Goal: Task Accomplishment & Management: Manage account settings

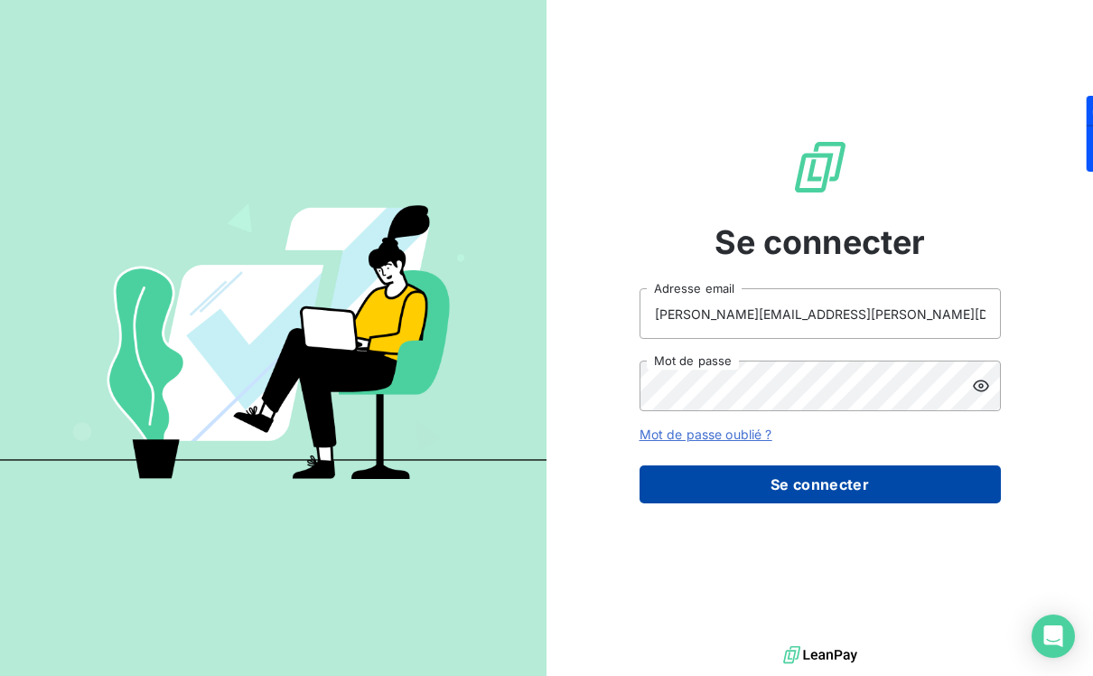
click at [741, 467] on button "Se connecter" at bounding box center [820, 484] width 361 height 38
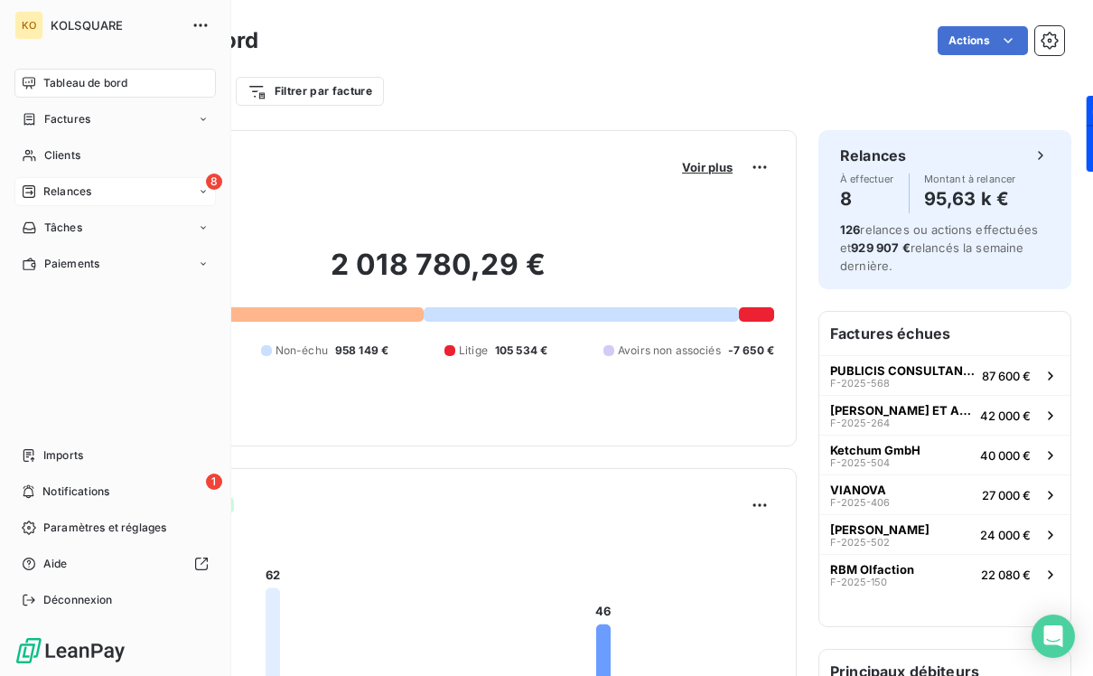
click at [25, 186] on icon at bounding box center [29, 191] width 14 height 14
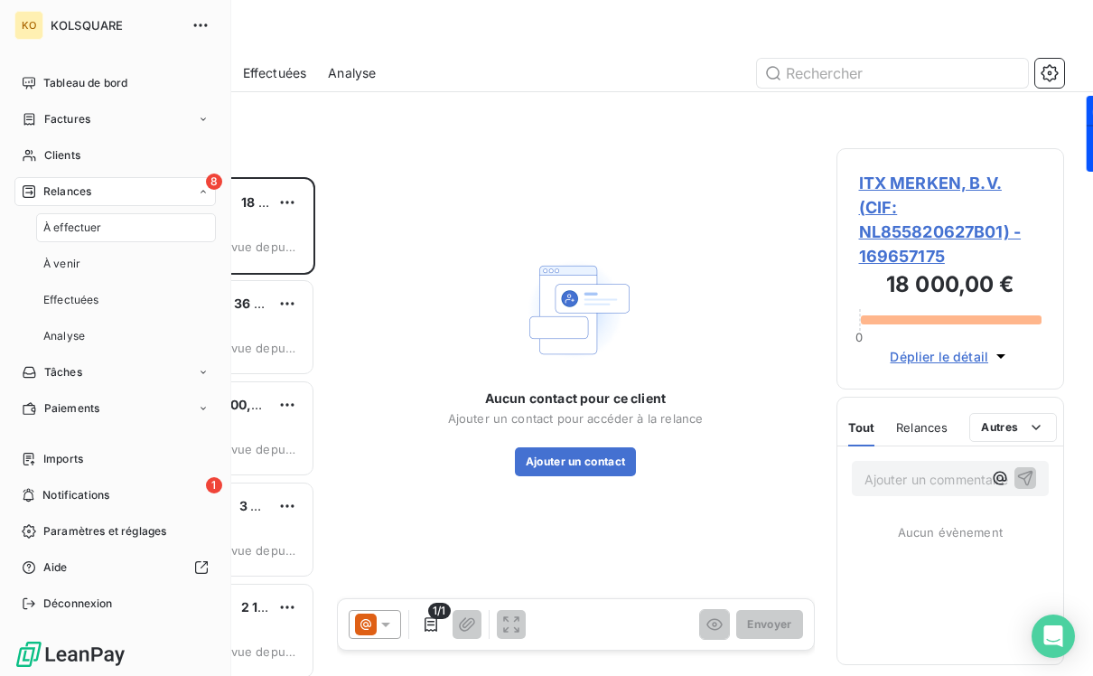
scroll to position [499, 228]
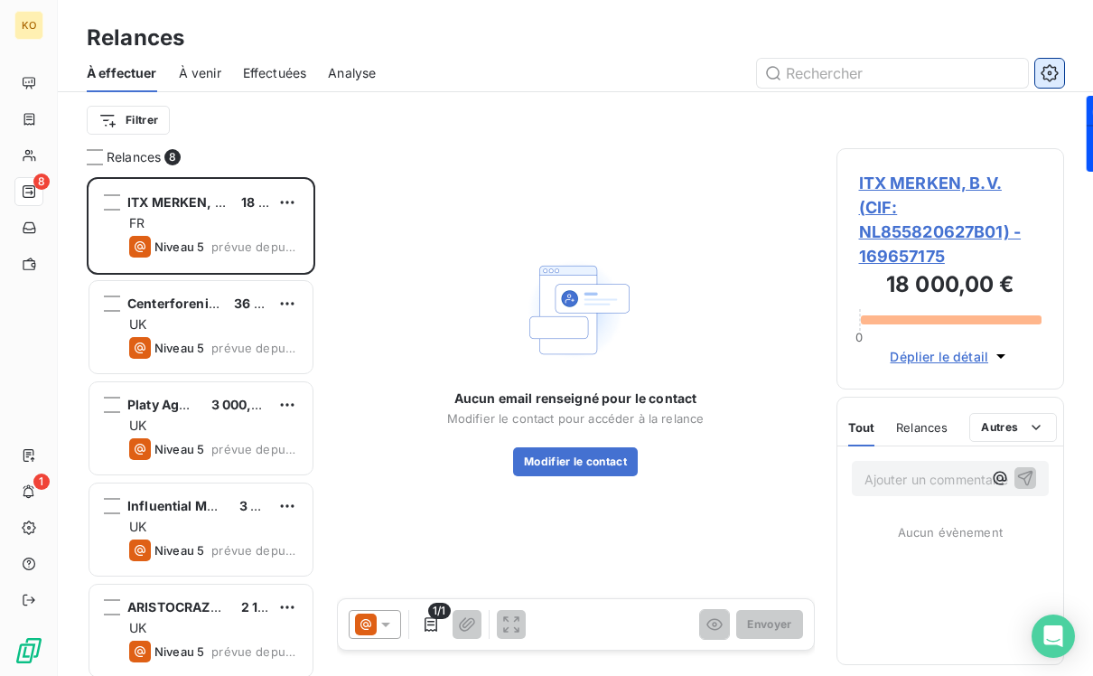
click at [1046, 69] on icon "button" at bounding box center [1050, 73] width 18 height 18
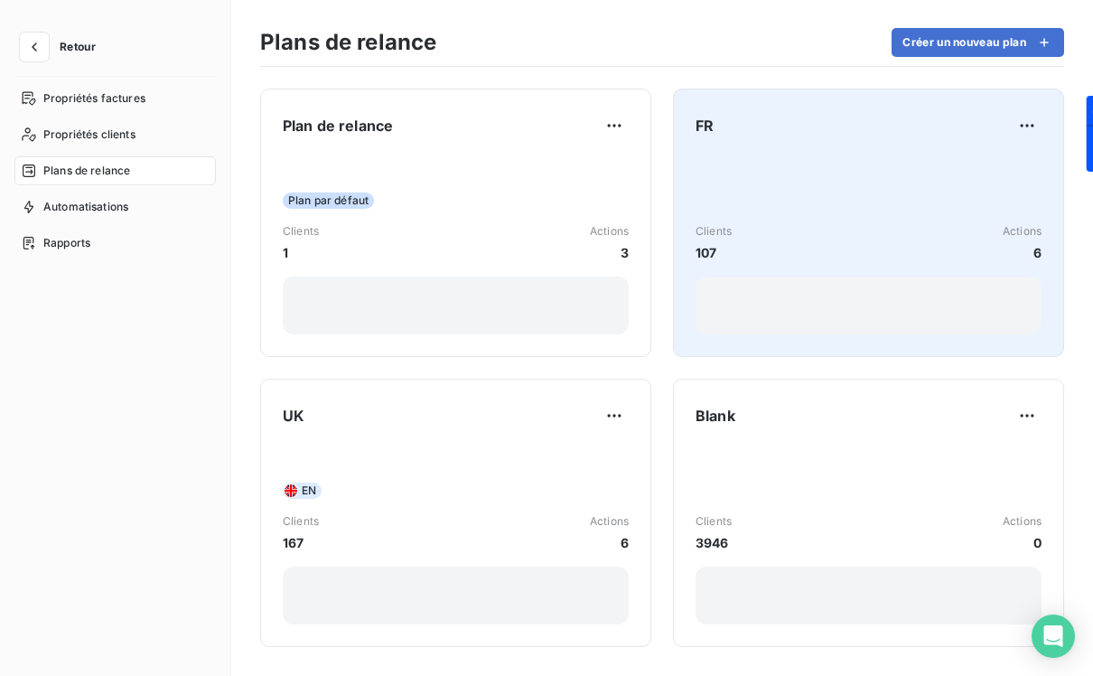
click at [764, 164] on div "Clients 107 Actions 6" at bounding box center [869, 245] width 346 height 180
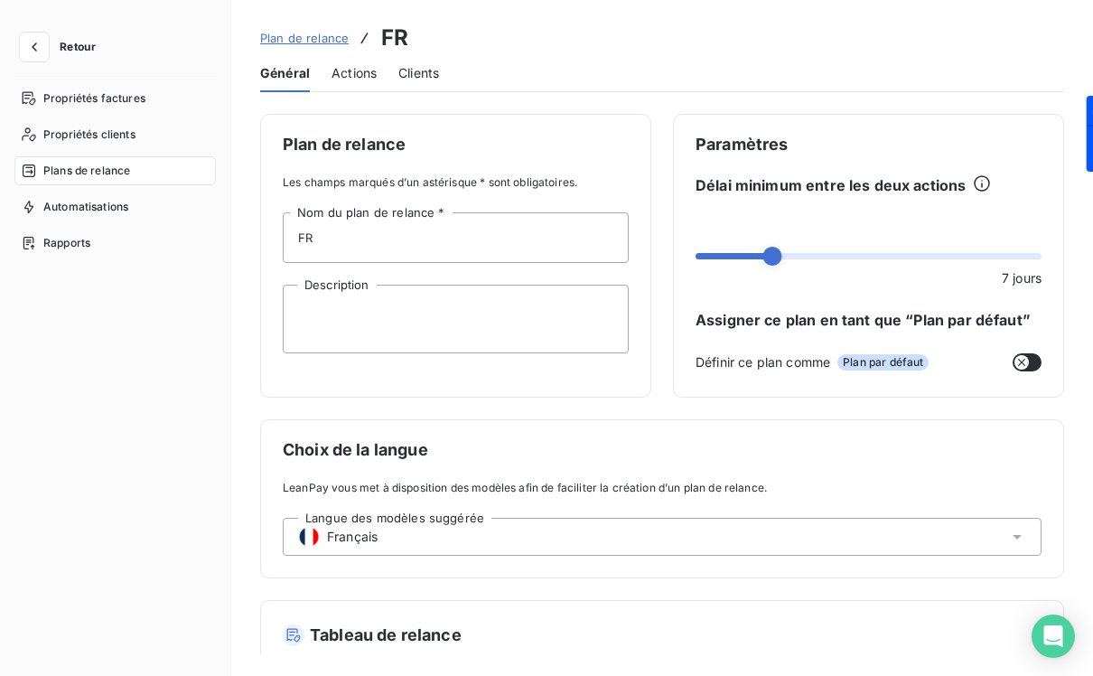
click at [358, 80] on span "Actions" at bounding box center [354, 73] width 45 height 18
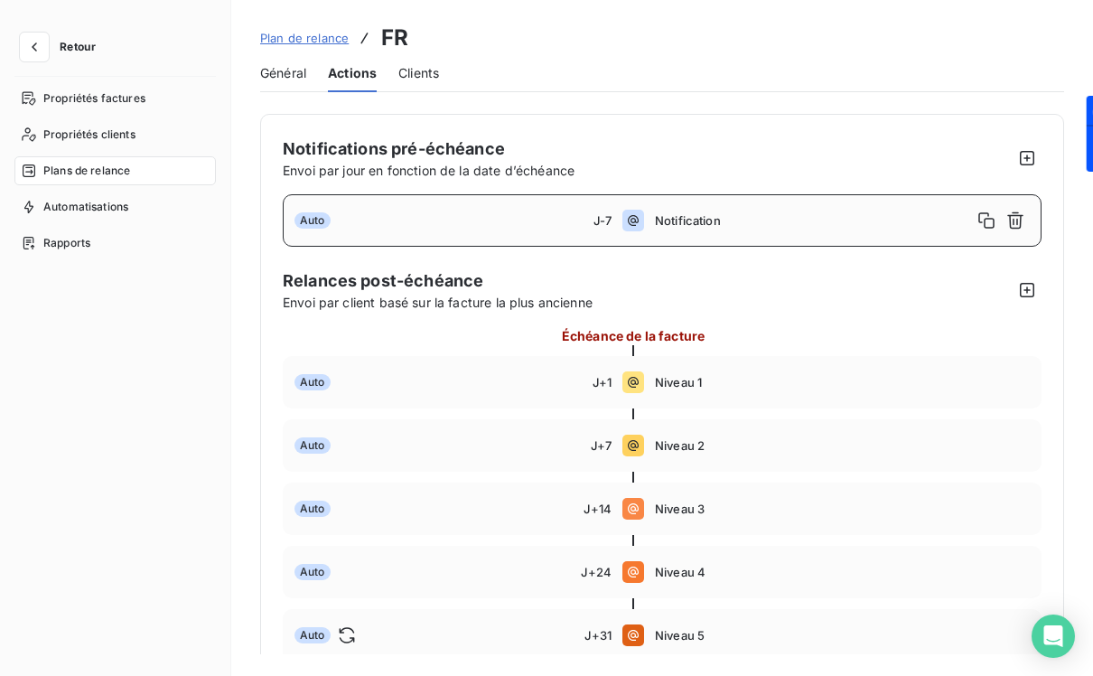
scroll to position [136, 0]
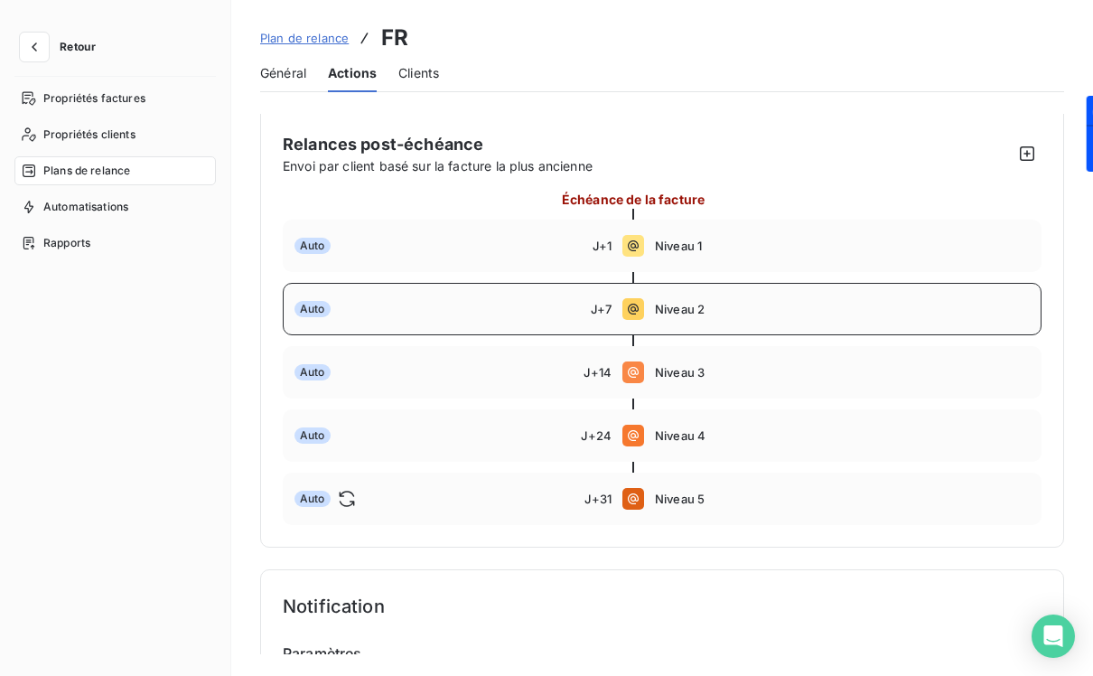
click at [458, 319] on div "Auto J+7 Niveau 2" at bounding box center [662, 309] width 759 height 52
type input "7"
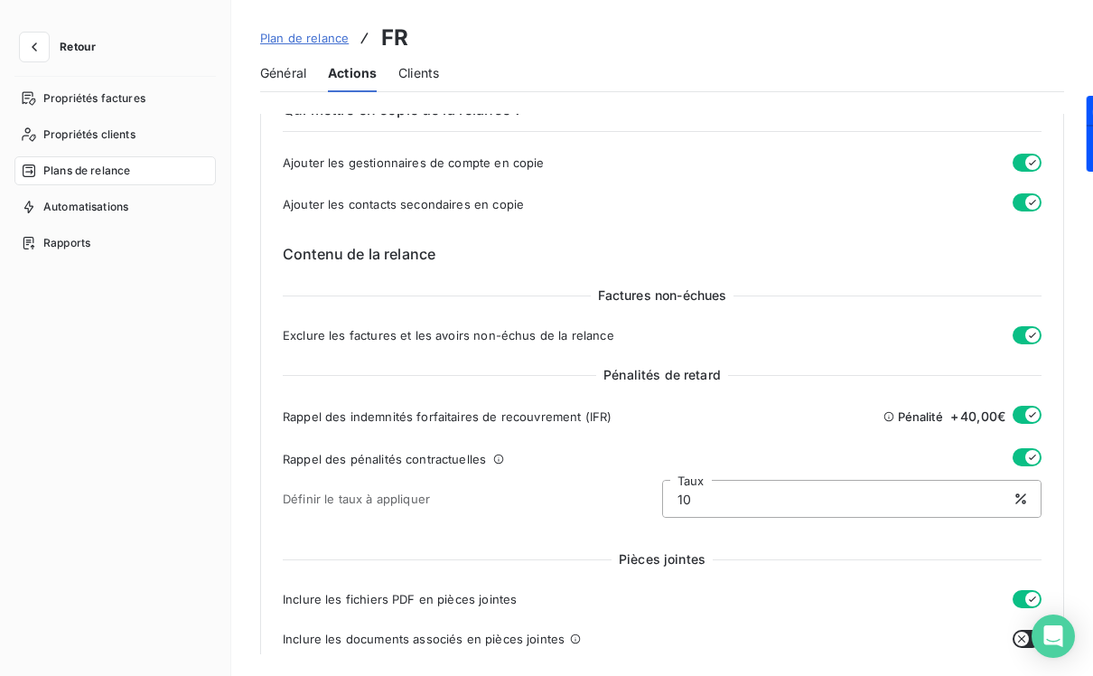
scroll to position [1083, 0]
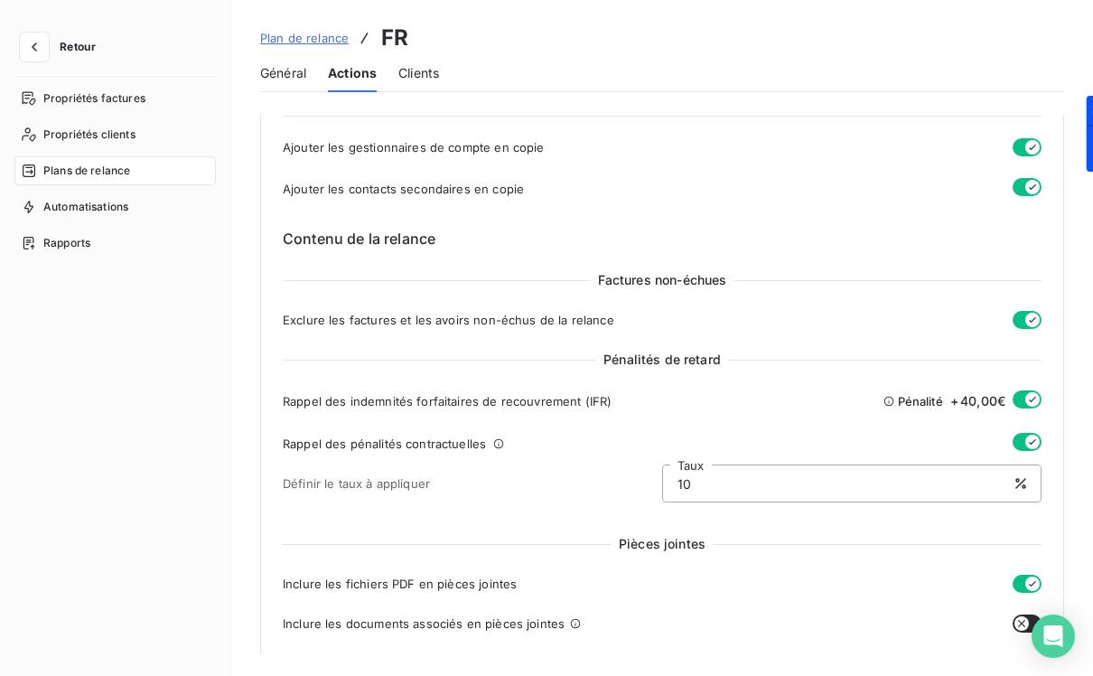
click at [1026, 396] on icon "button" at bounding box center [1033, 399] width 14 height 14
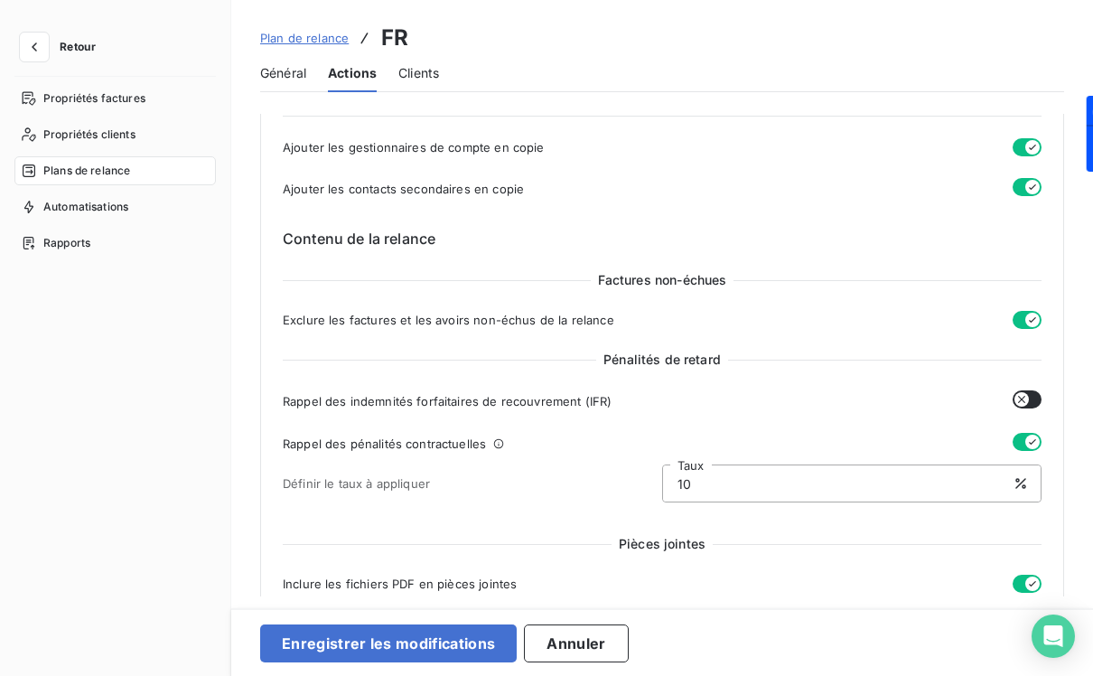
click at [1017, 442] on button "button" at bounding box center [1027, 442] width 29 height 18
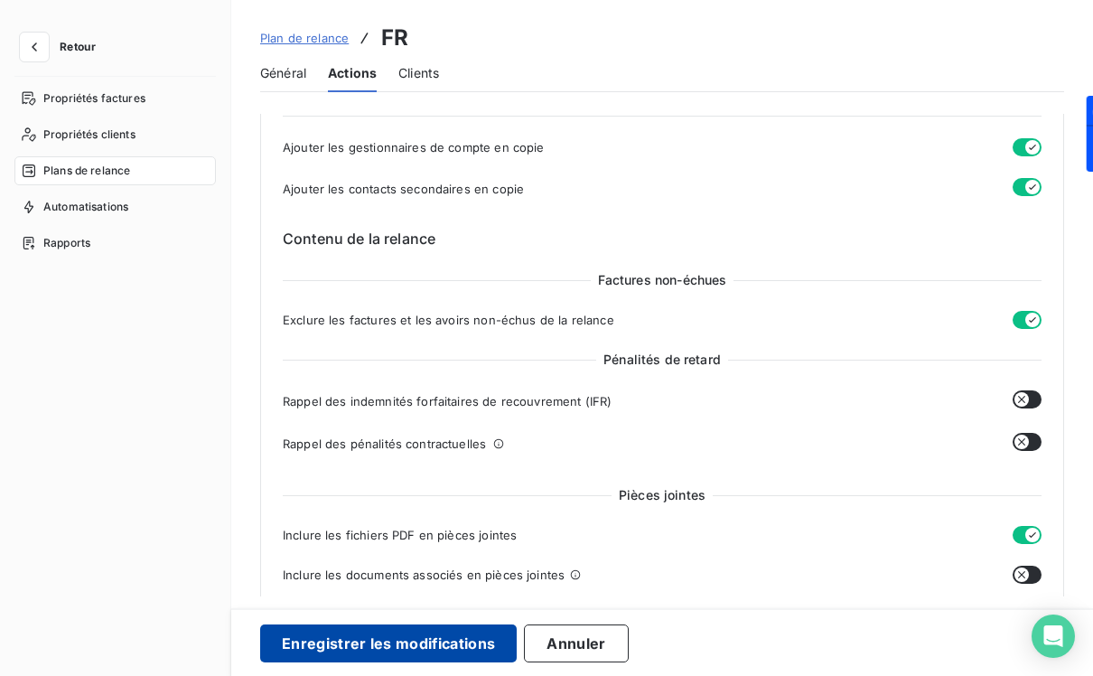
click at [433, 637] on button "Enregistrer les modifications" at bounding box center [388, 643] width 257 height 38
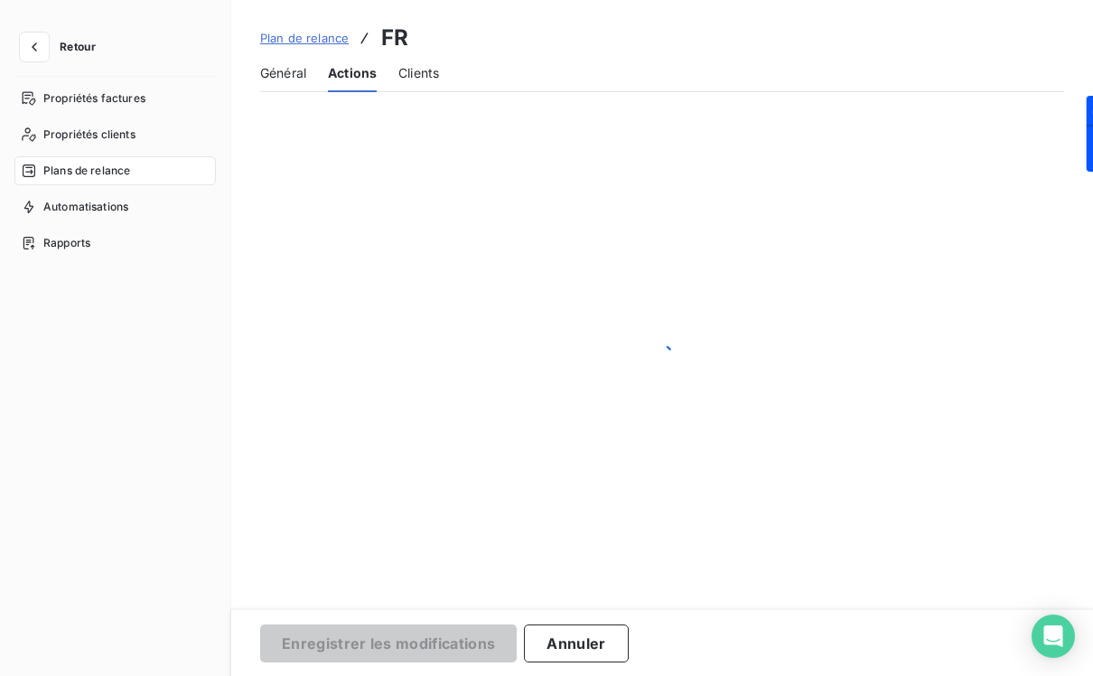
scroll to position [109, 0]
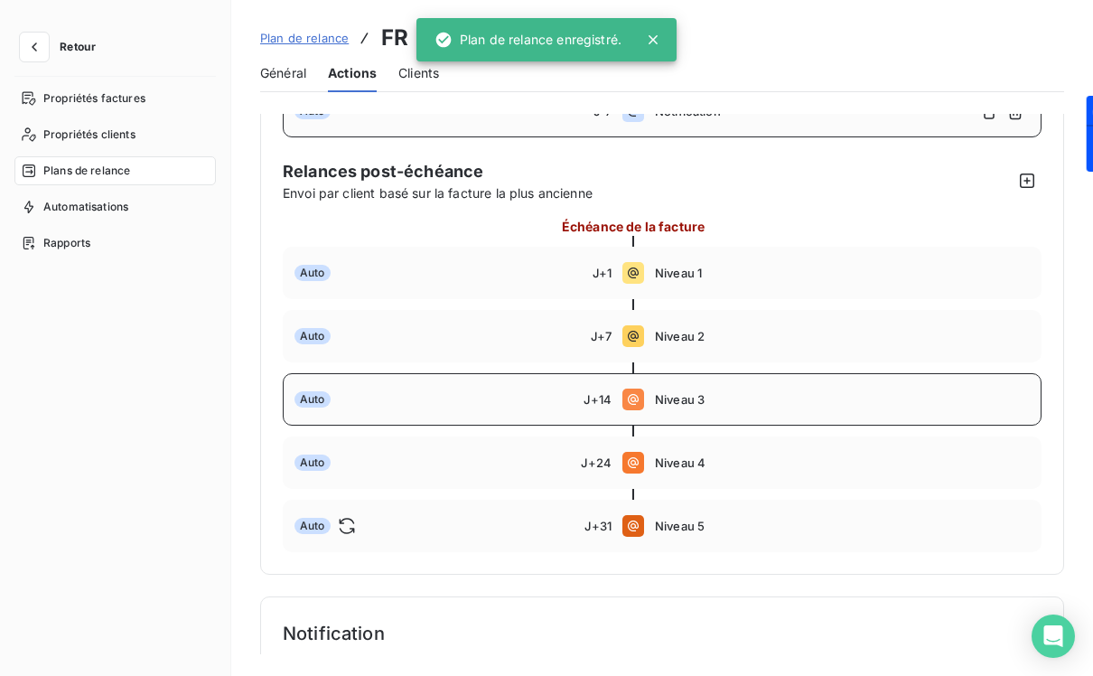
click at [446, 393] on div "Auto" at bounding box center [439, 399] width 289 height 16
type input "14"
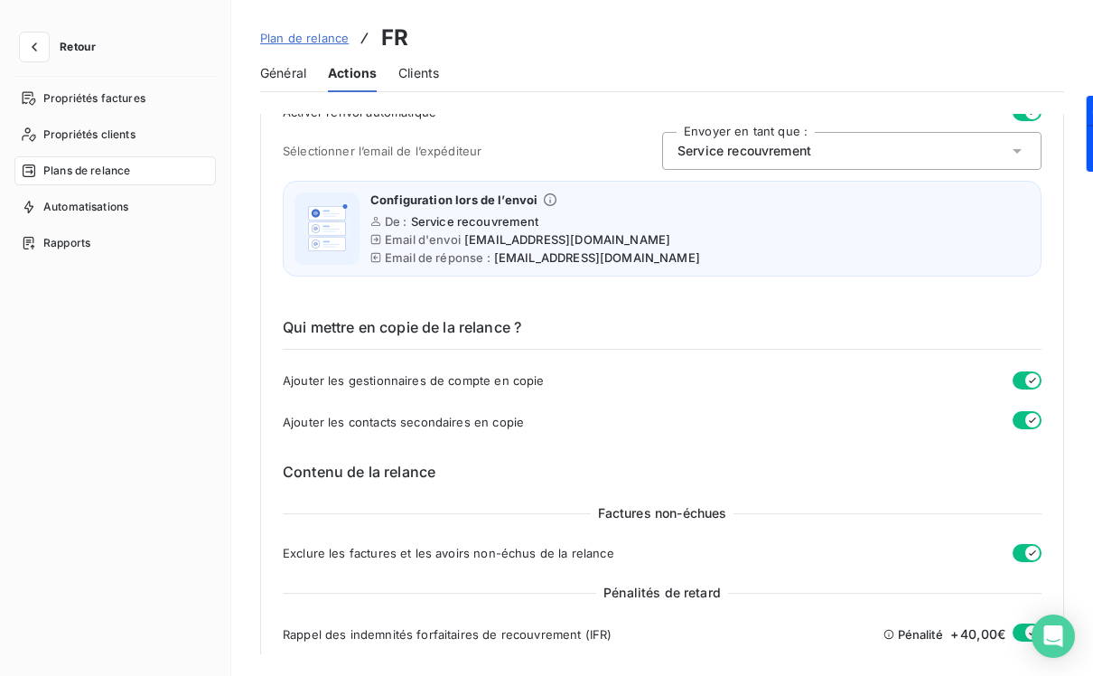
scroll to position [1015, 0]
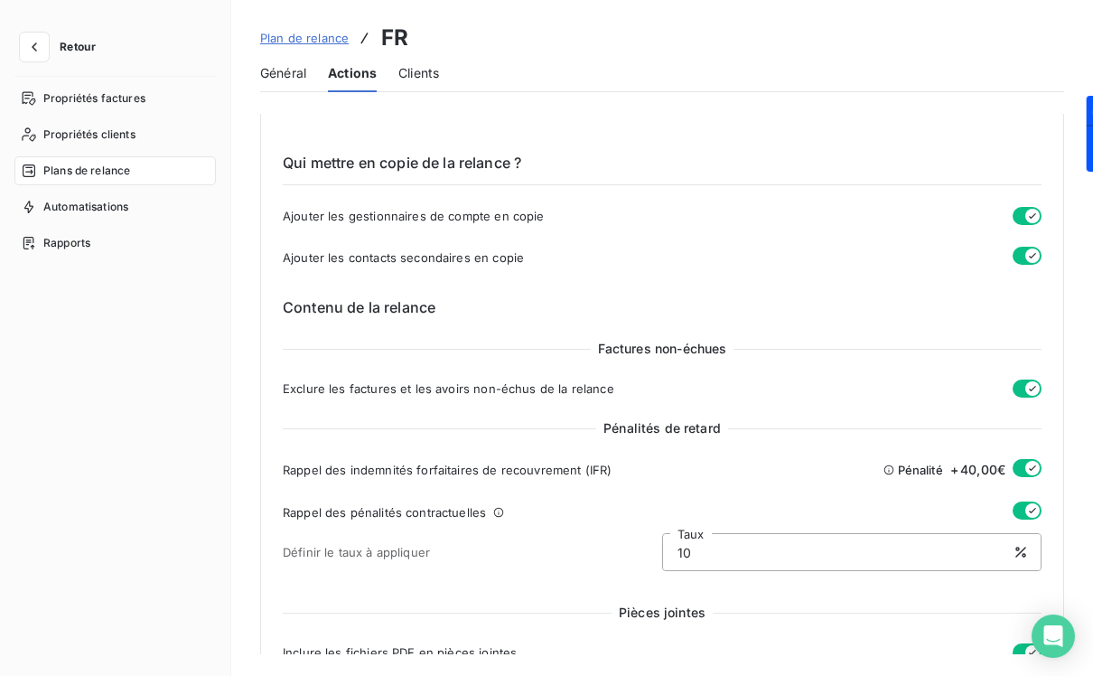
drag, startPoint x: 1023, startPoint y: 464, endPoint x: 1020, endPoint y: 493, distance: 29.9
click at [1026, 464] on icon "button" at bounding box center [1033, 468] width 14 height 14
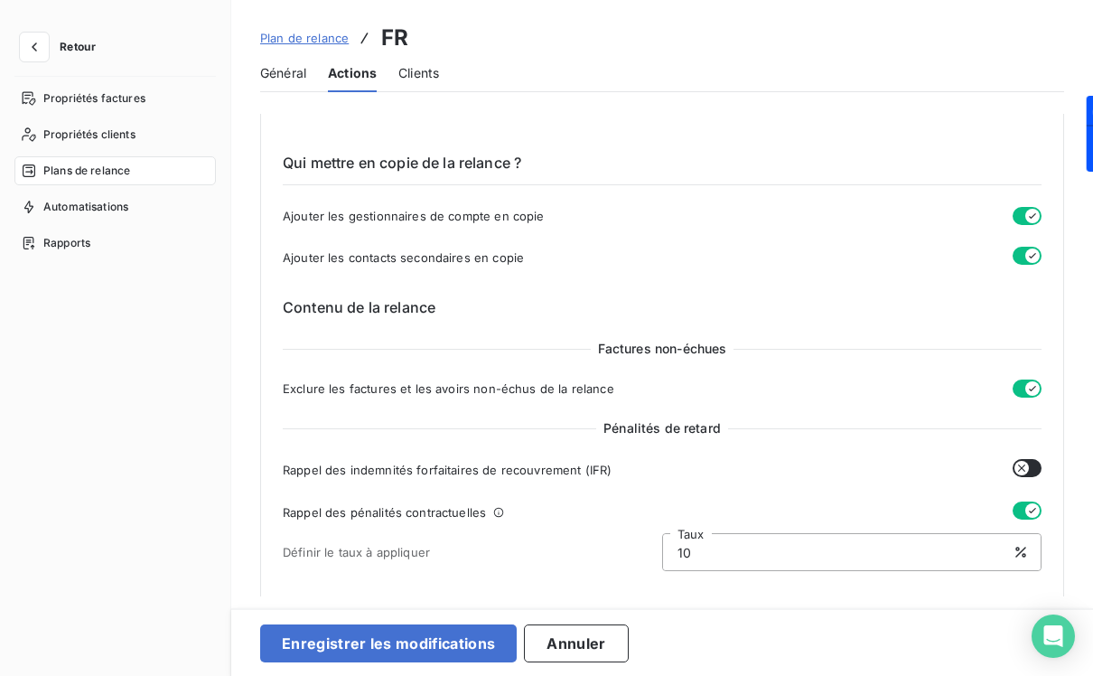
click at [1026, 503] on icon "button" at bounding box center [1033, 510] width 14 height 14
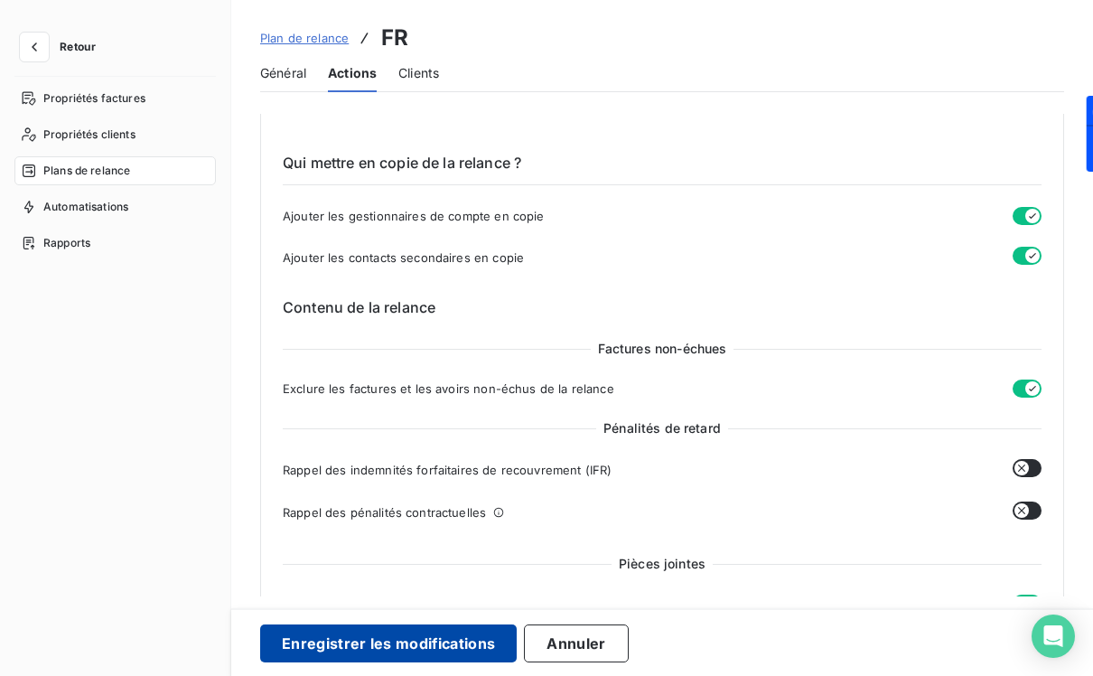
click at [448, 637] on button "Enregistrer les modifications" at bounding box center [388, 643] width 257 height 38
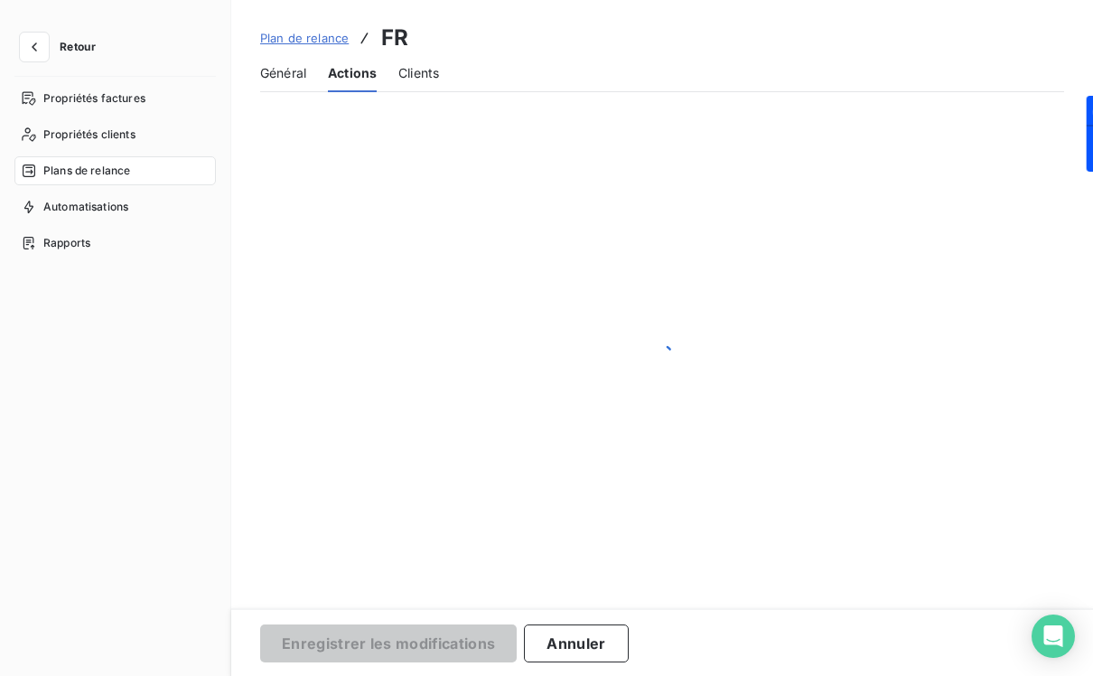
scroll to position [109, 0]
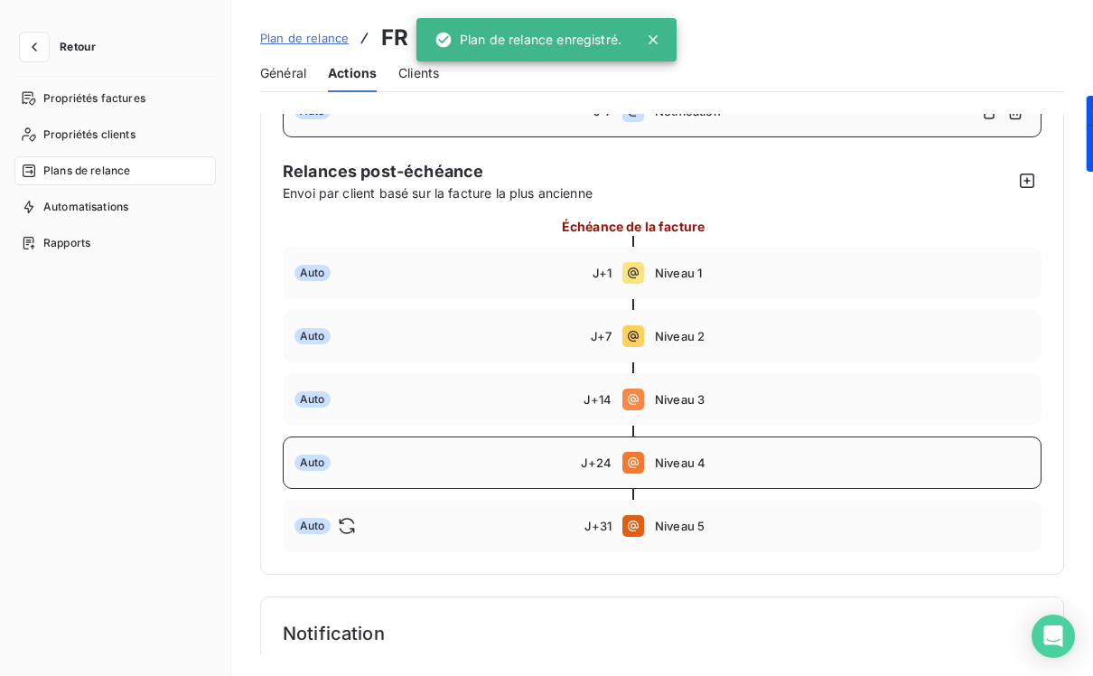
click at [477, 466] on div "Auto" at bounding box center [438, 463] width 286 height 16
type input "24"
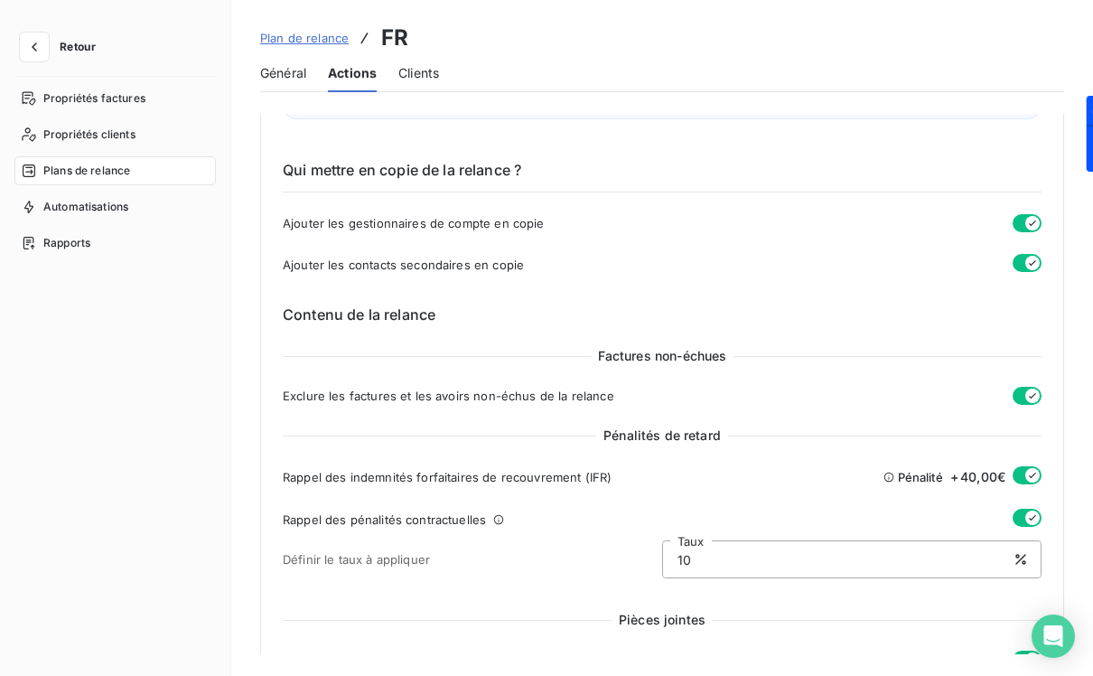
scroll to position [1014, 0]
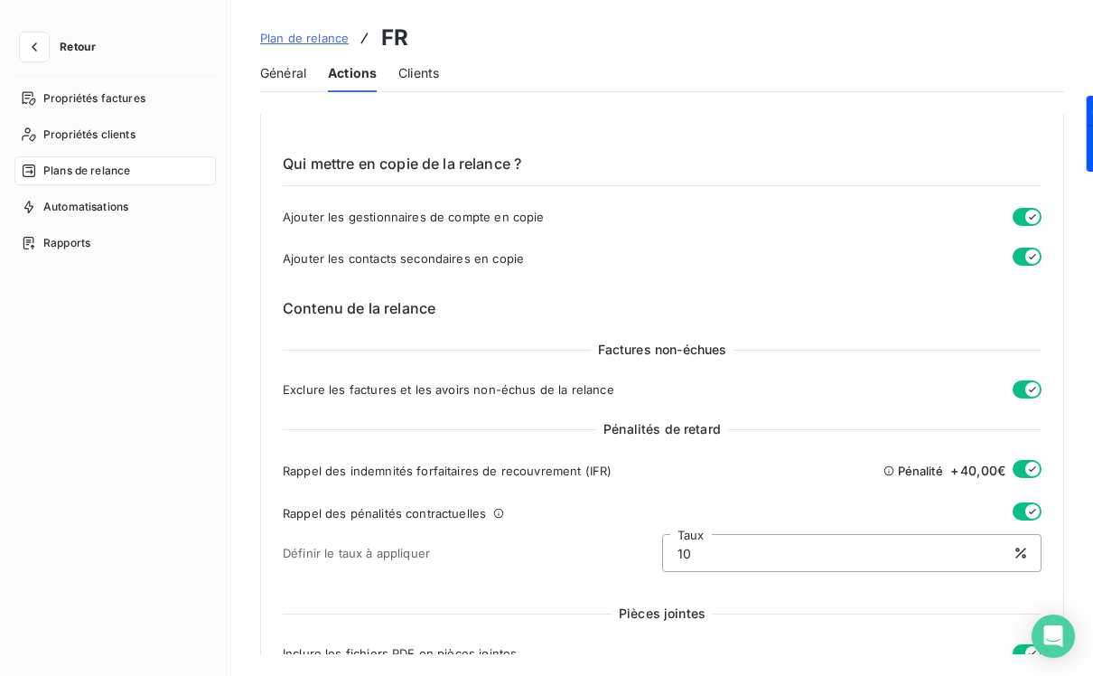
click at [1026, 466] on icon "button" at bounding box center [1033, 469] width 14 height 14
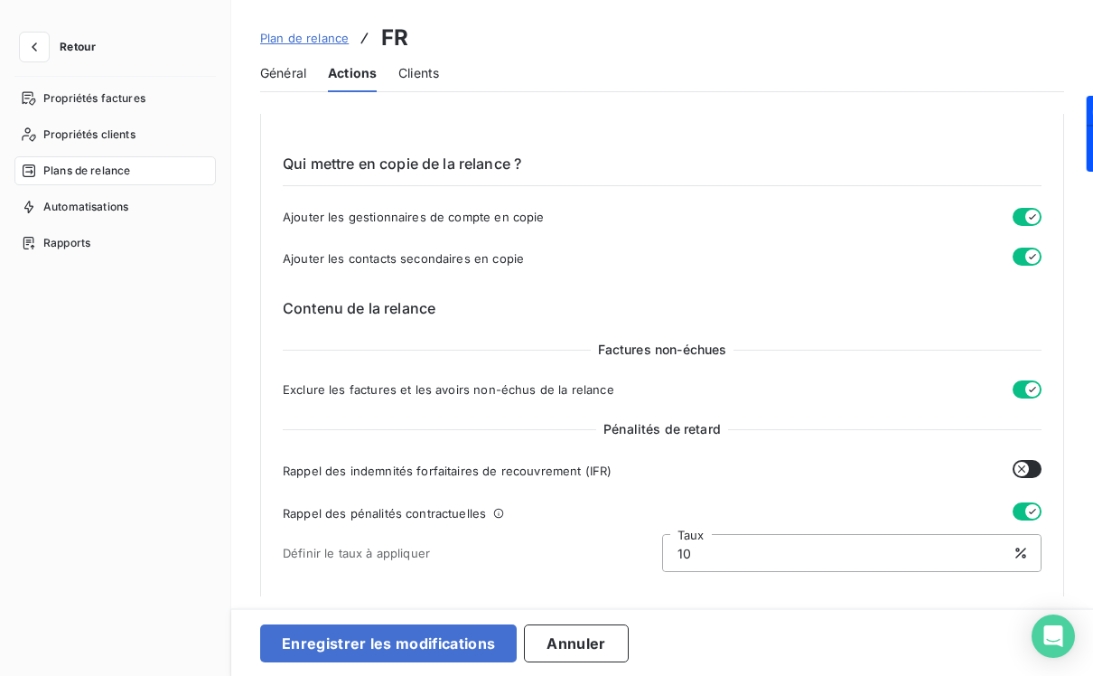
click at [1026, 516] on icon "button" at bounding box center [1033, 511] width 14 height 14
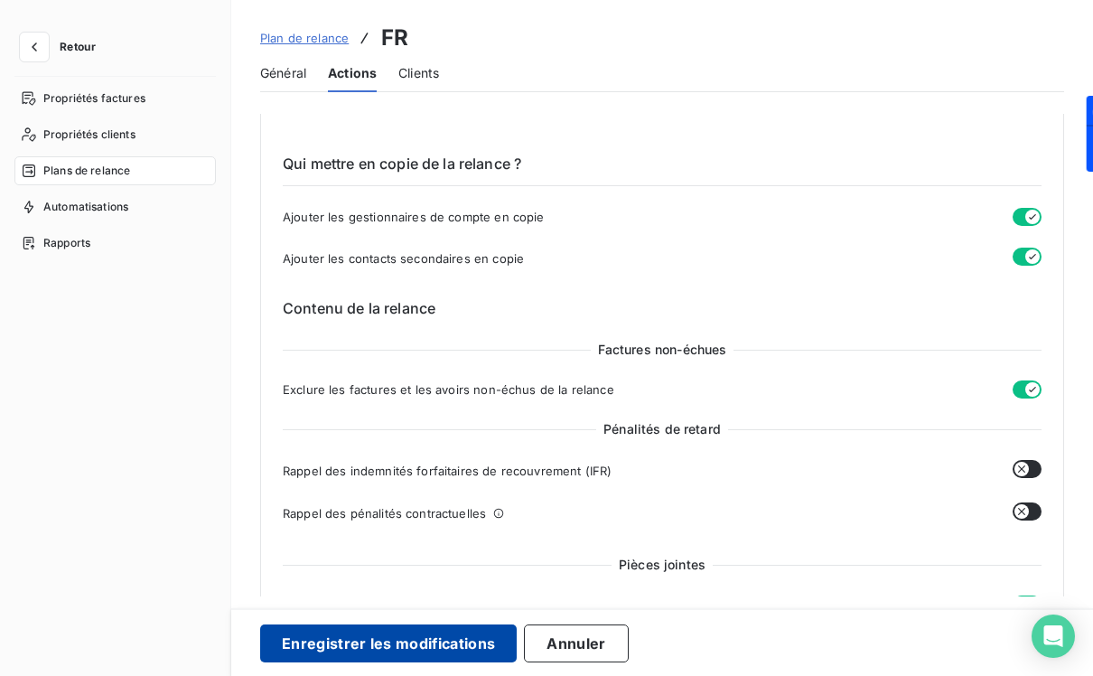
click at [397, 642] on button "Enregistrer les modifications" at bounding box center [388, 643] width 257 height 38
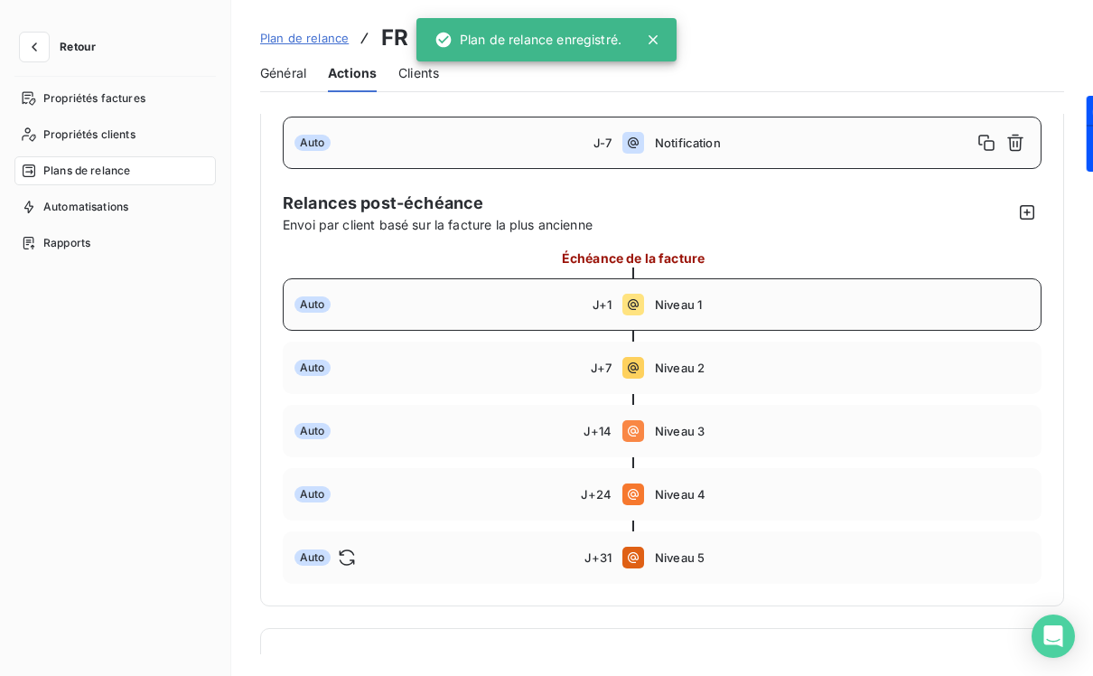
scroll to position [0, 0]
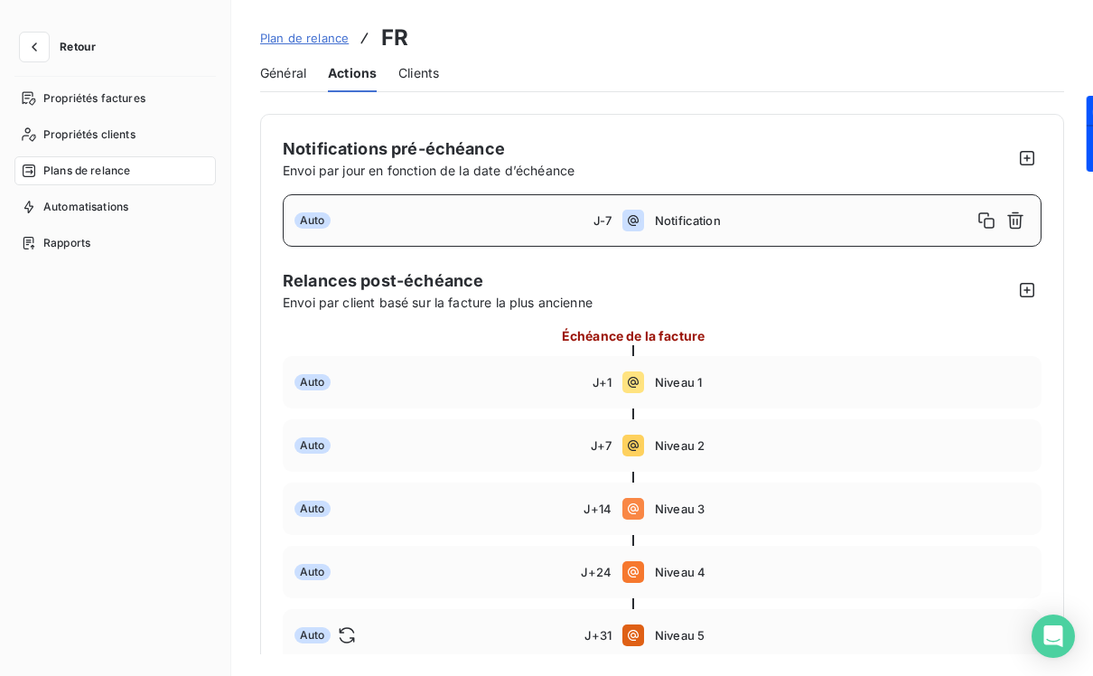
click at [333, 42] on span "Plan de relance" at bounding box center [304, 38] width 89 height 14
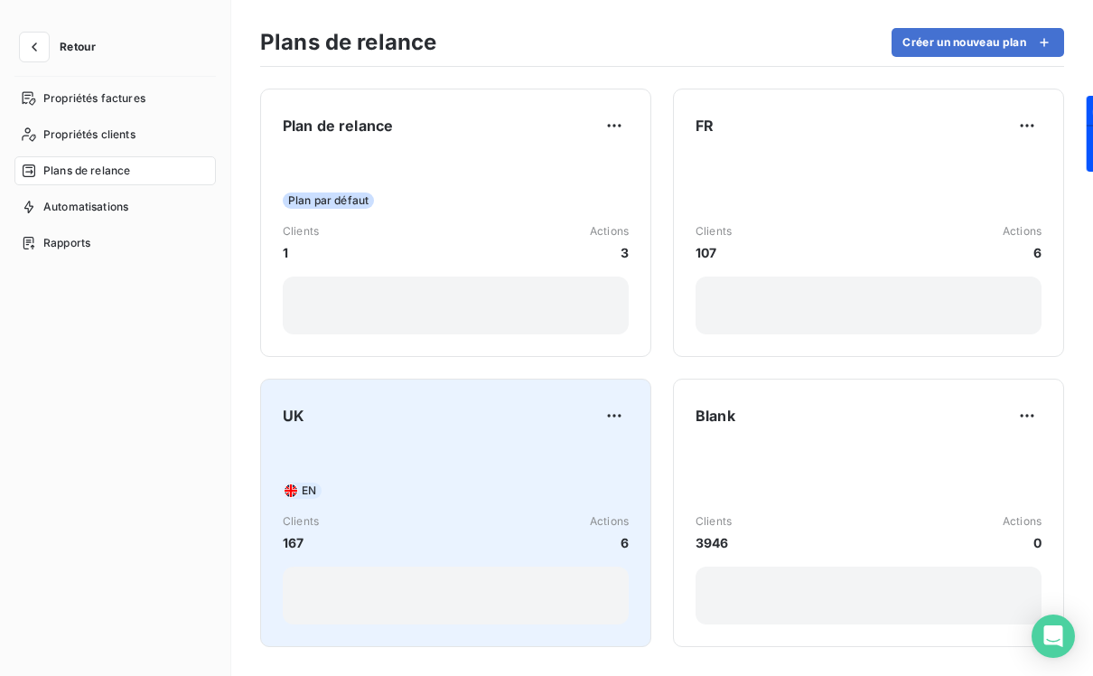
click at [419, 464] on div "EN Clients 167 Actions 6" at bounding box center [456, 535] width 346 height 180
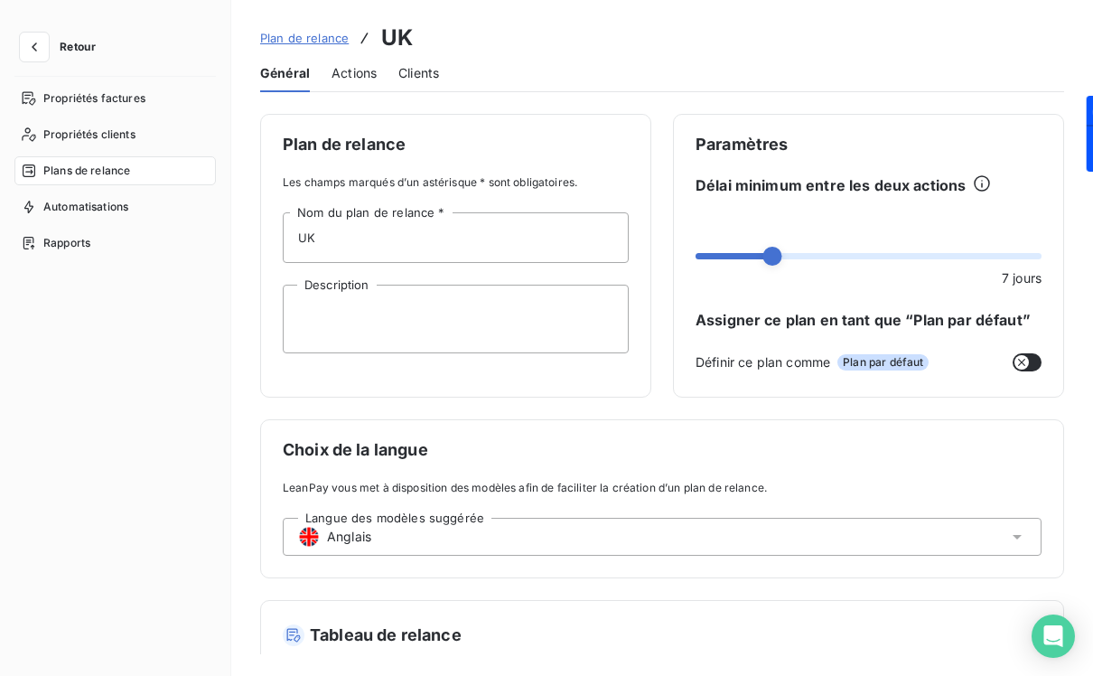
click at [350, 69] on span "Actions" at bounding box center [354, 73] width 45 height 18
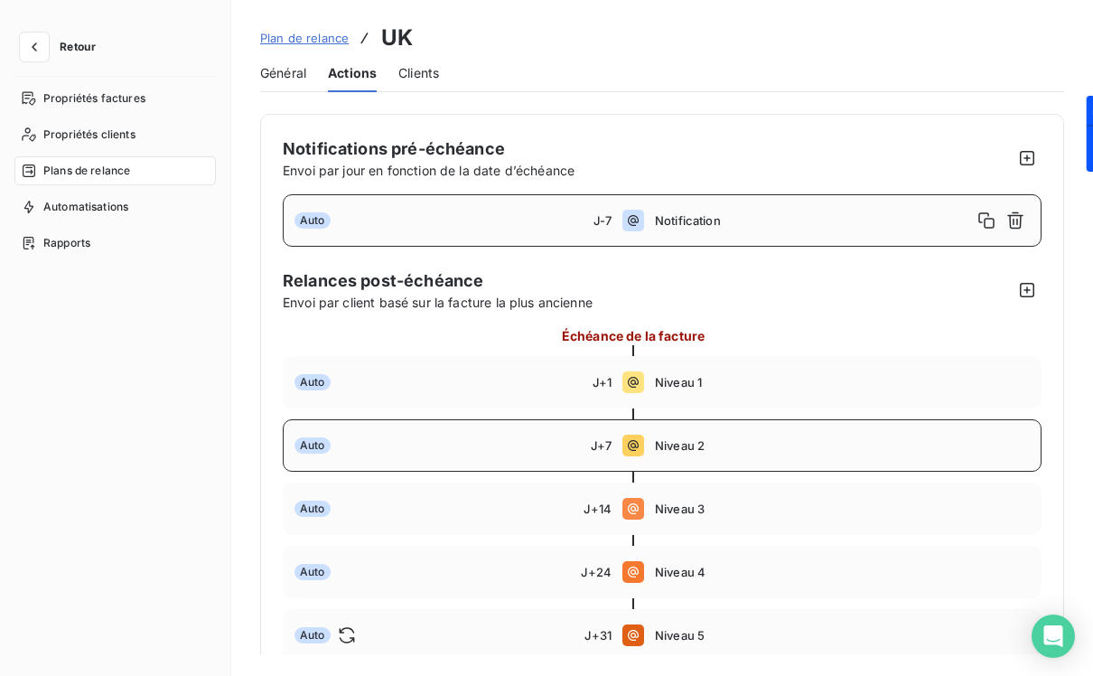
click at [414, 439] on div "Auto" at bounding box center [443, 445] width 296 height 16
type input "7"
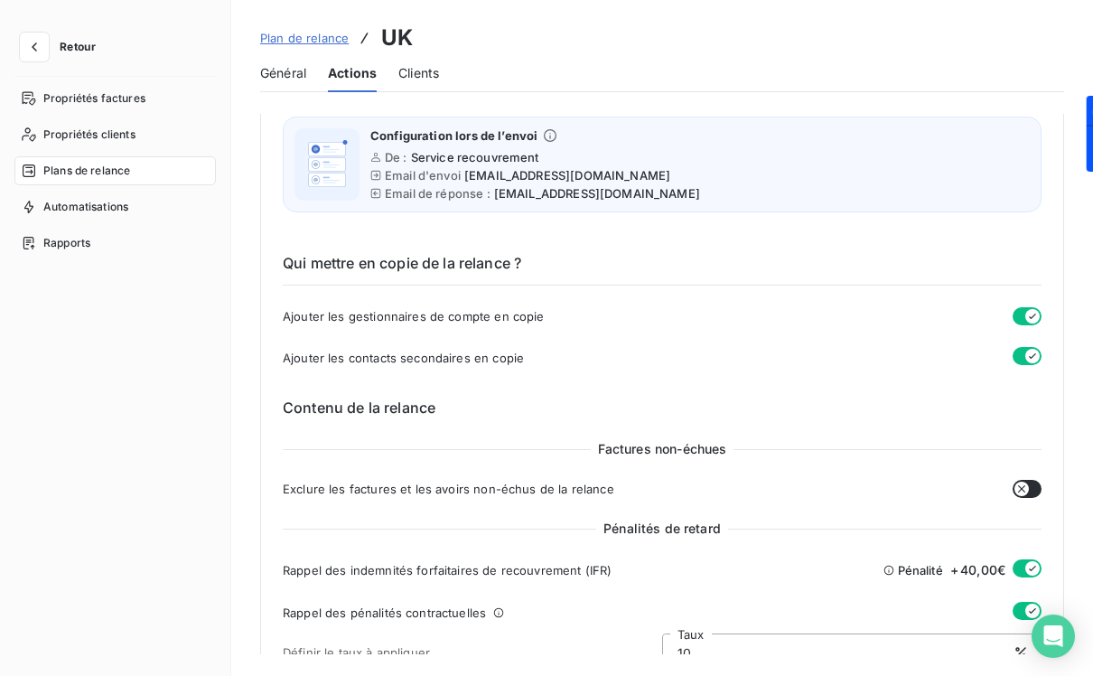
scroll to position [983, 0]
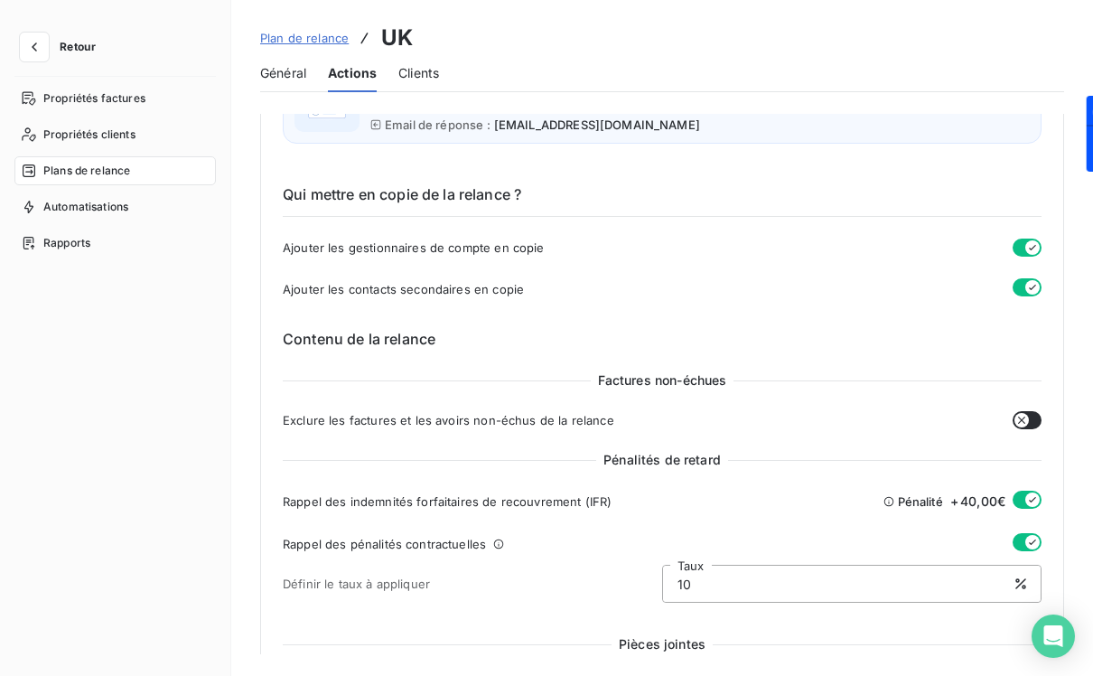
click at [1026, 496] on icon "button" at bounding box center [1033, 499] width 14 height 14
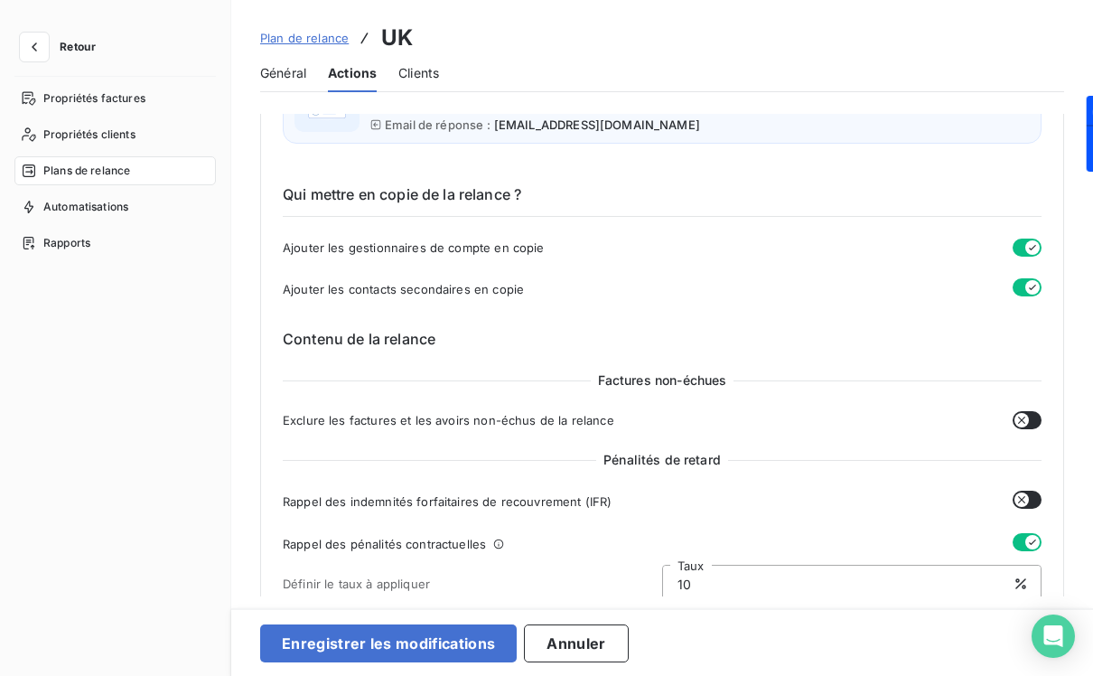
click at [1019, 533] on button "button" at bounding box center [1027, 542] width 29 height 18
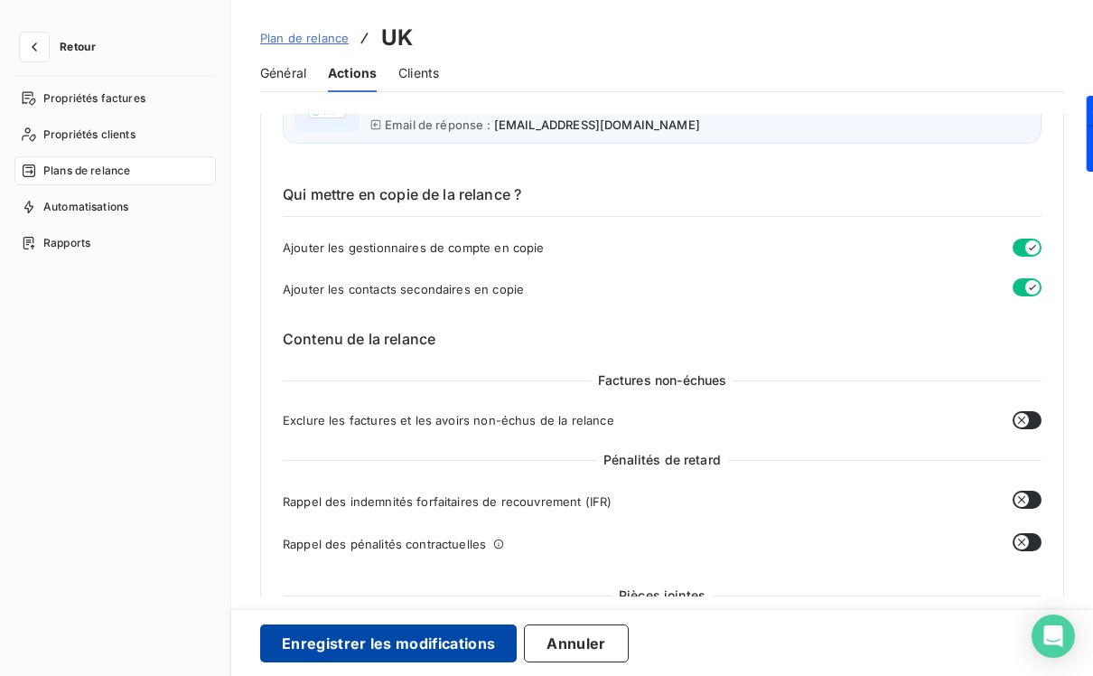
click at [464, 634] on button "Enregistrer les modifications" at bounding box center [388, 643] width 257 height 38
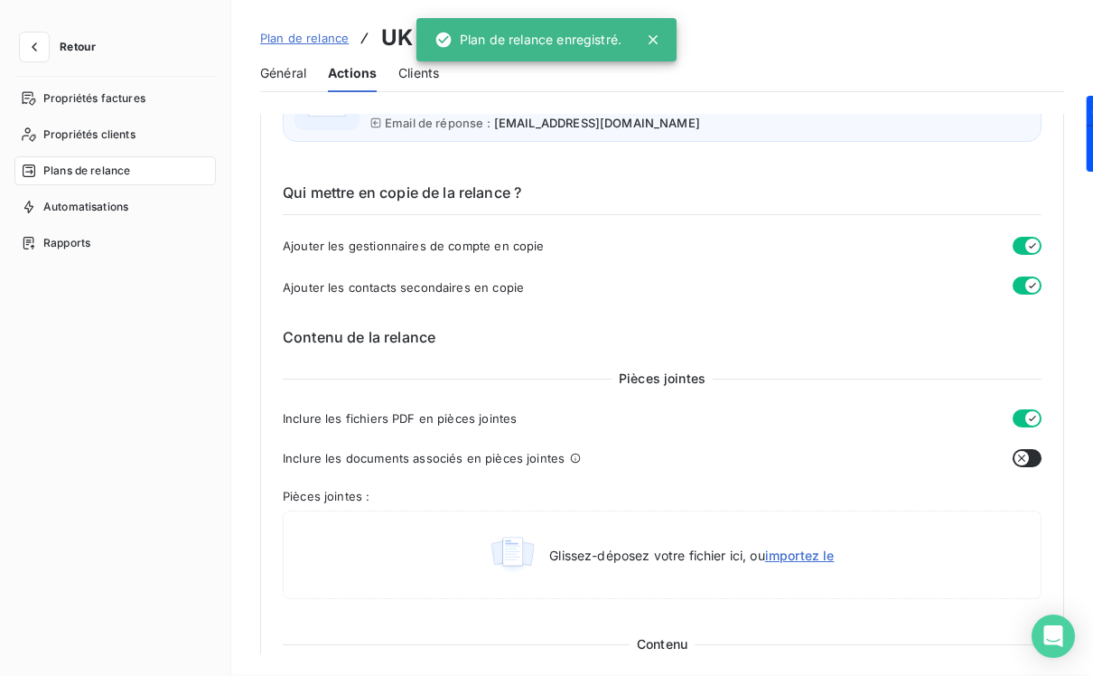
scroll to position [109, 0]
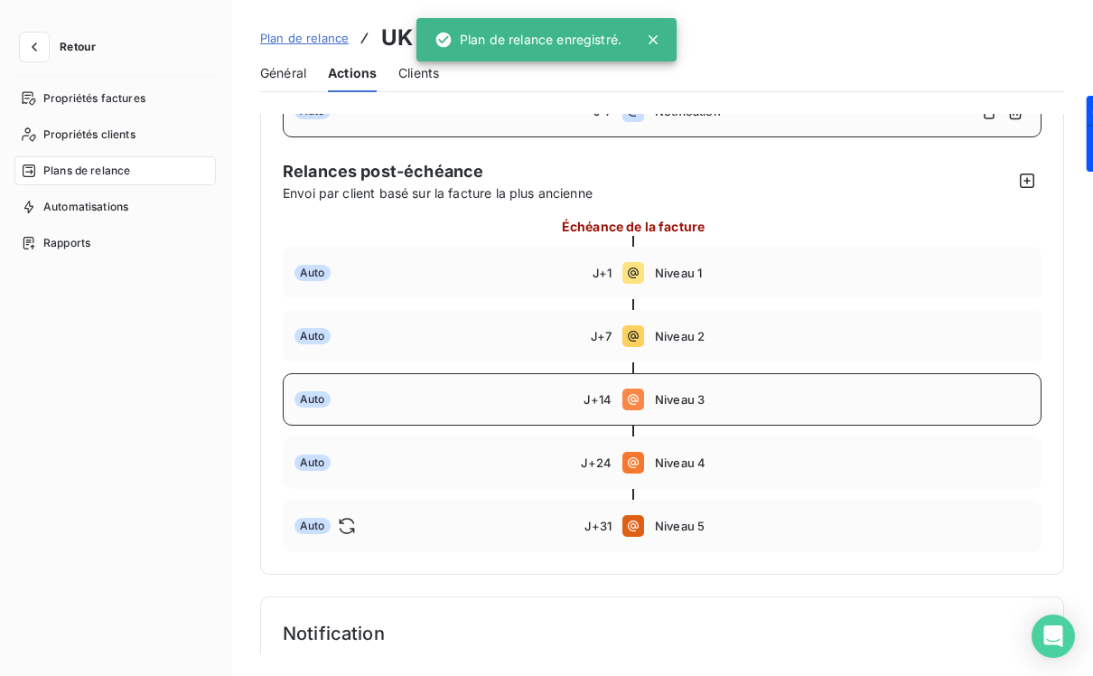
click at [553, 400] on div "Auto" at bounding box center [439, 399] width 289 height 16
type input "14"
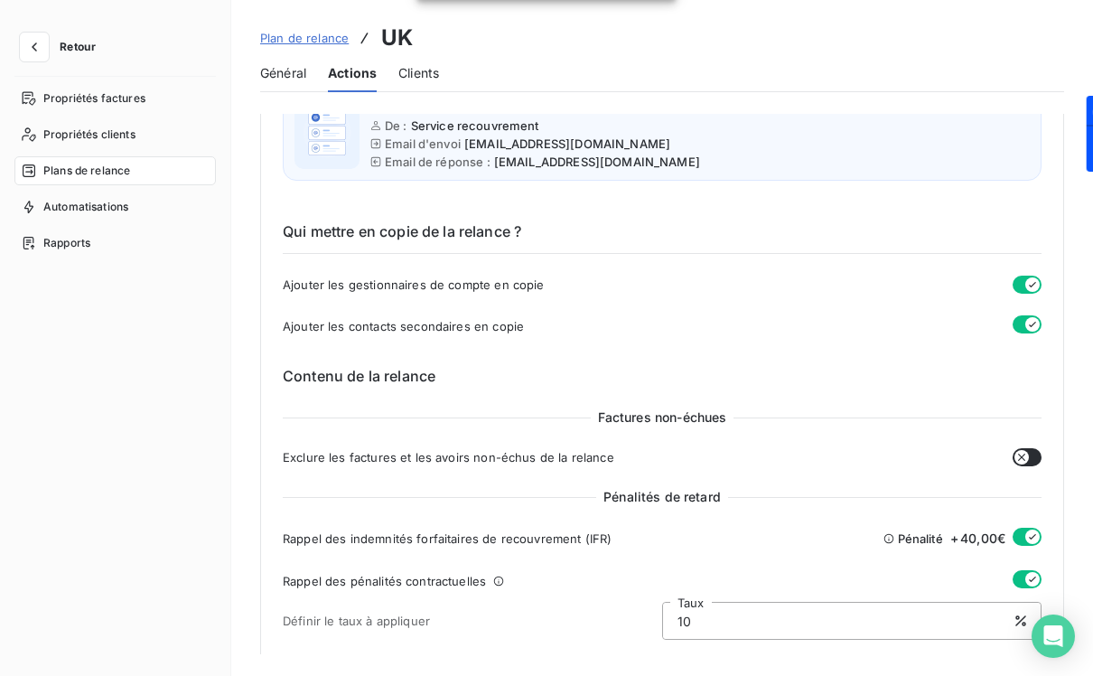
scroll to position [1003, 0]
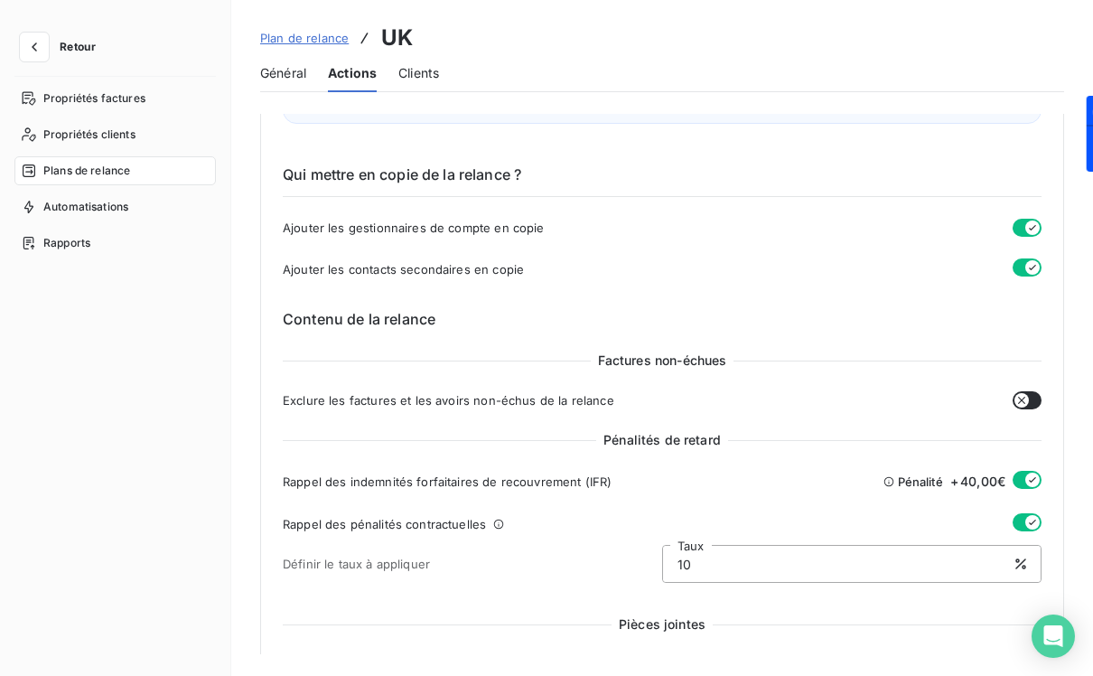
click at [1026, 480] on icon "button" at bounding box center [1033, 480] width 14 height 14
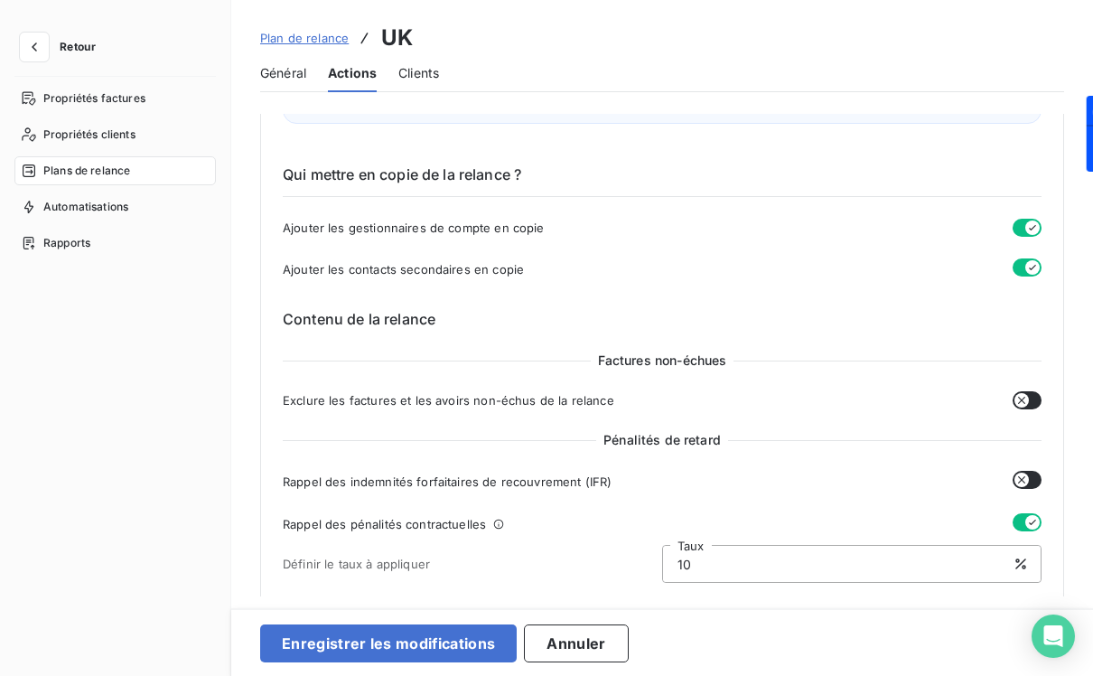
click at [1026, 519] on icon "button" at bounding box center [1033, 522] width 14 height 14
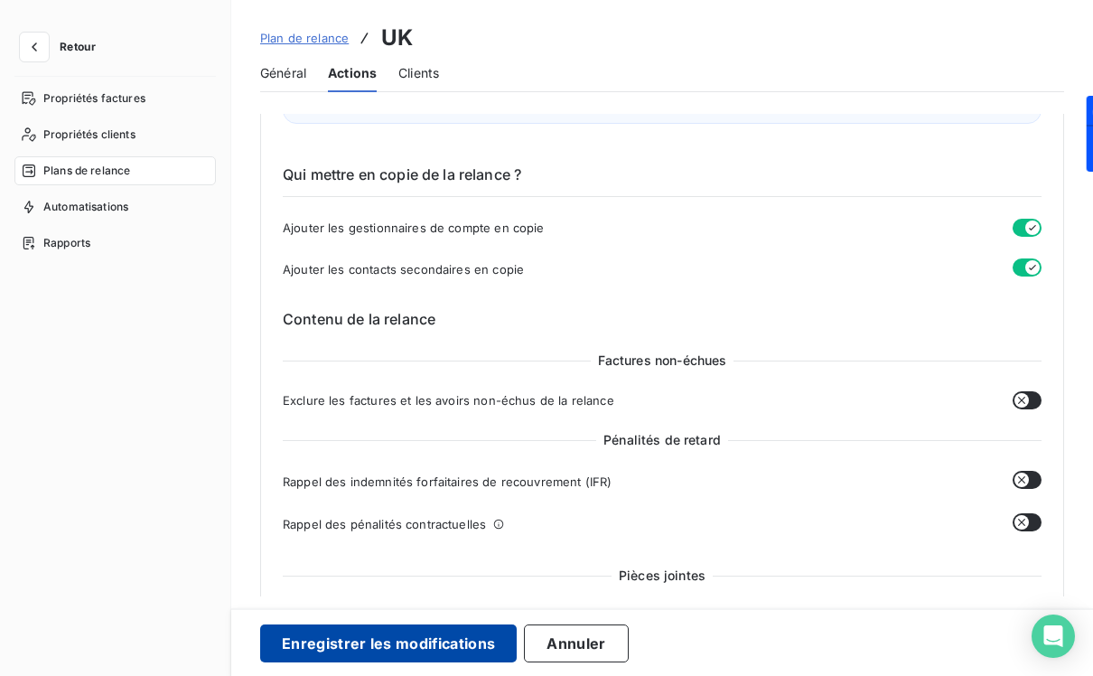
click at [481, 649] on button "Enregistrer les modifications" at bounding box center [388, 643] width 257 height 38
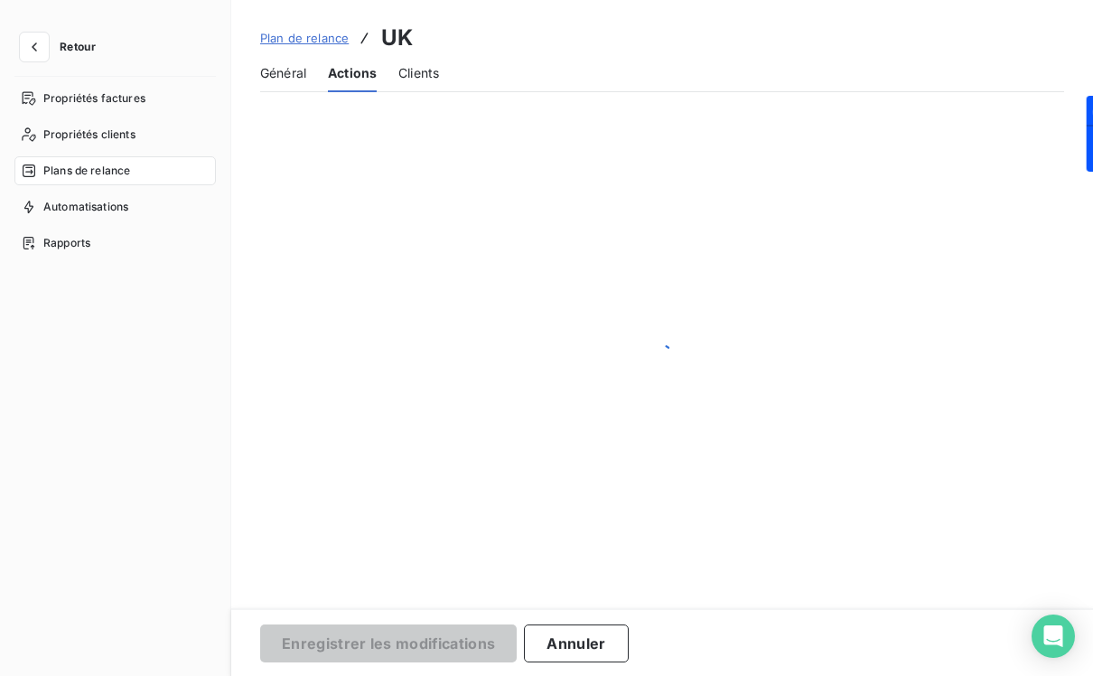
scroll to position [109, 0]
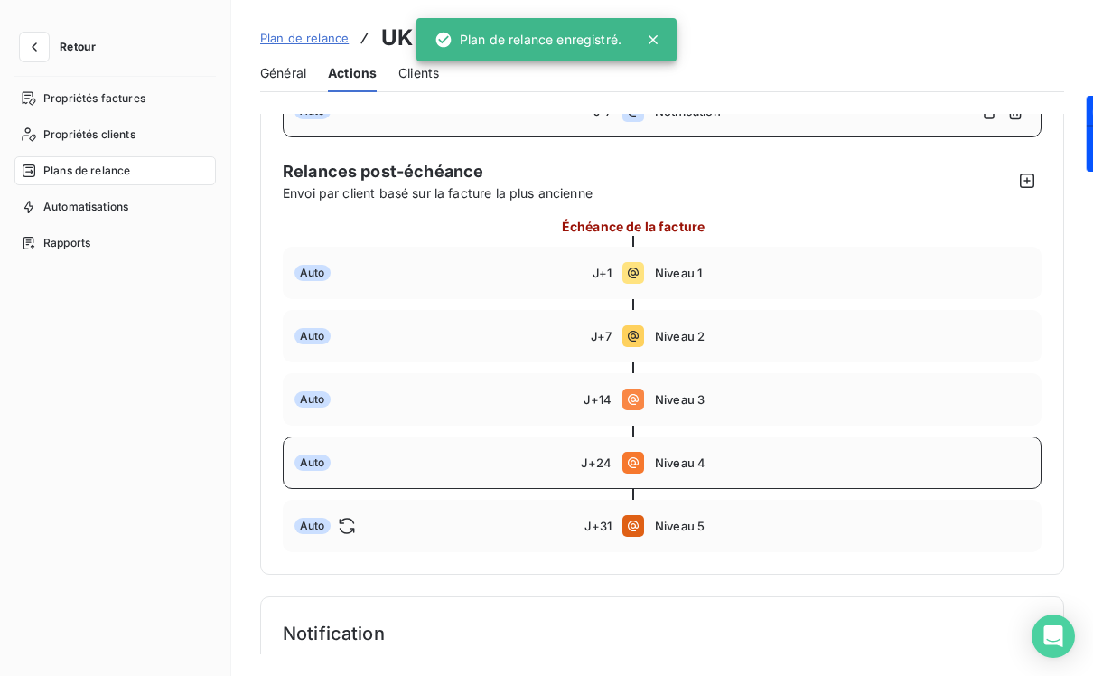
click at [548, 461] on div "Auto" at bounding box center [438, 463] width 286 height 16
type input "24"
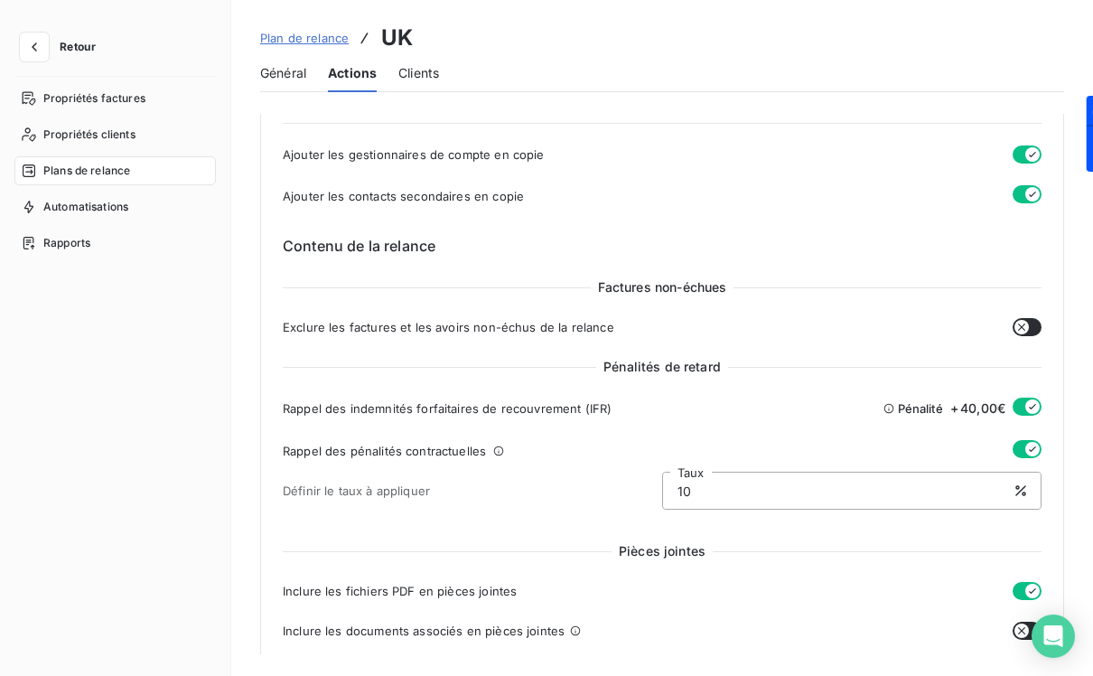
scroll to position [1122, 0]
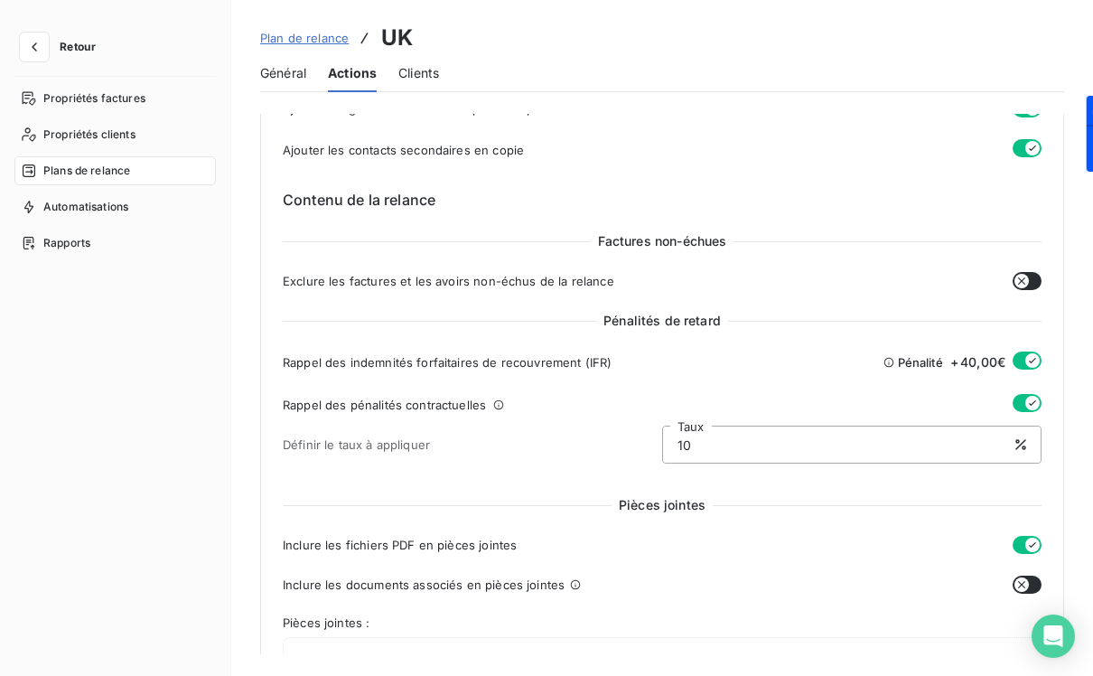
click at [1015, 359] on button "button" at bounding box center [1027, 361] width 29 height 18
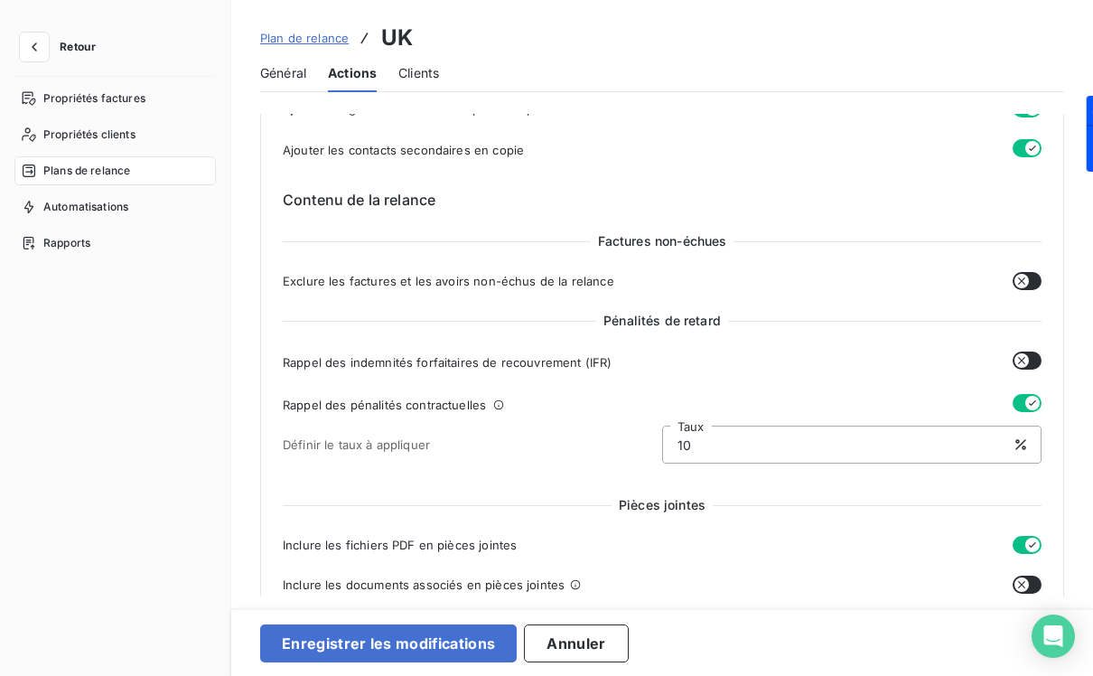
click at [1014, 397] on button "button" at bounding box center [1027, 403] width 29 height 18
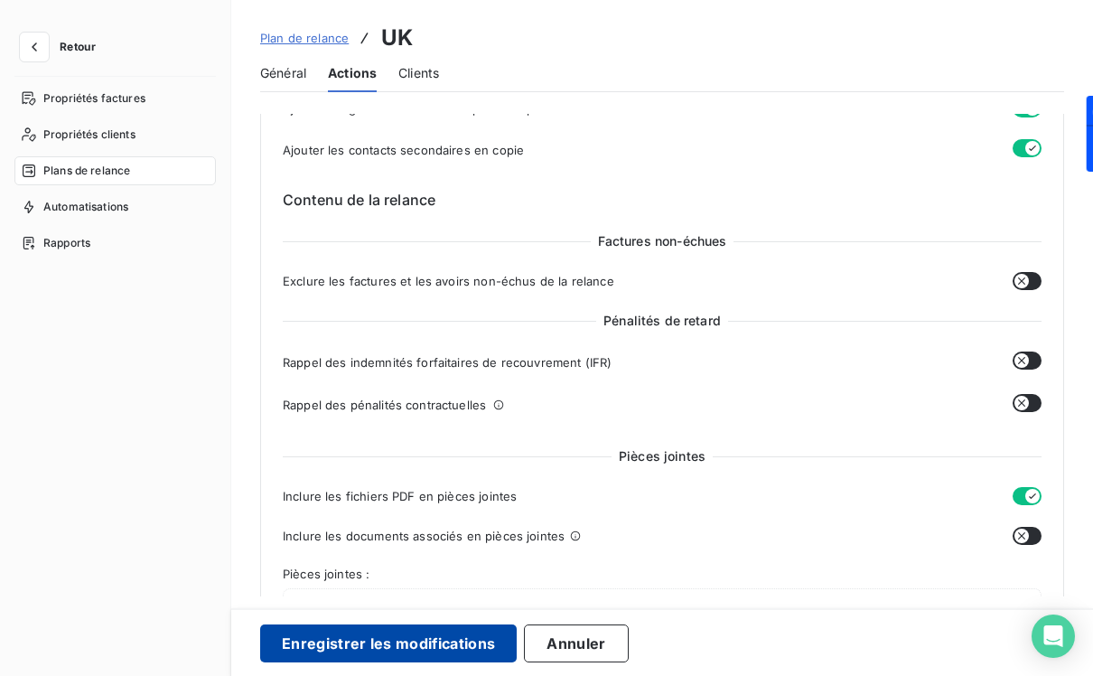
click at [425, 639] on button "Enregistrer les modifications" at bounding box center [388, 643] width 257 height 38
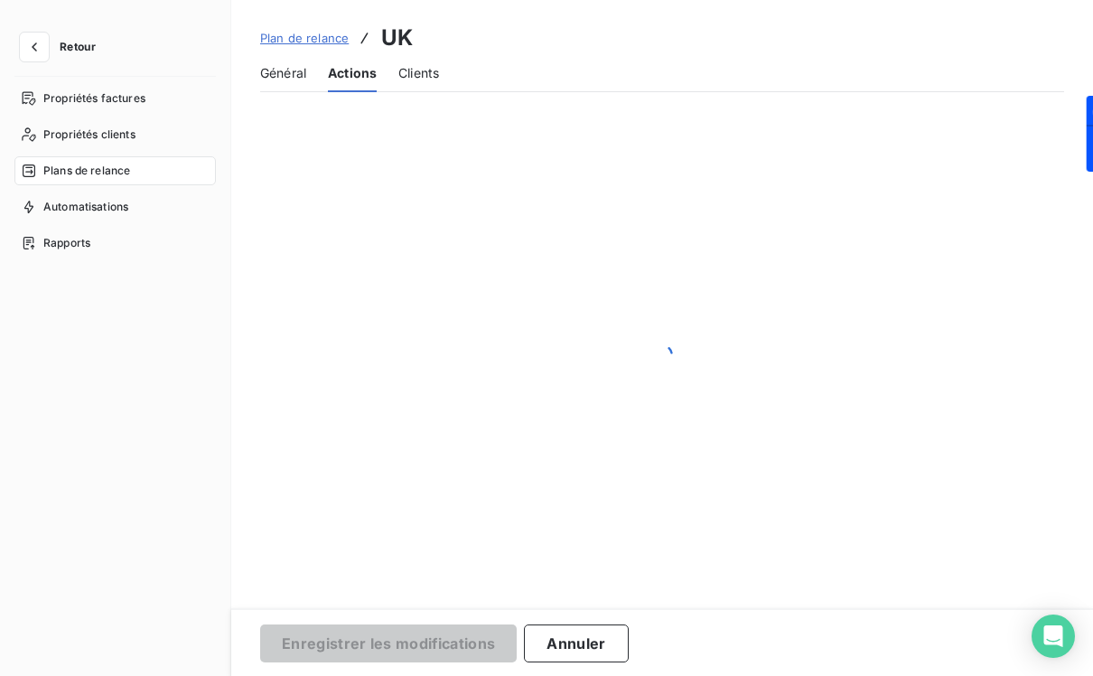
scroll to position [109, 0]
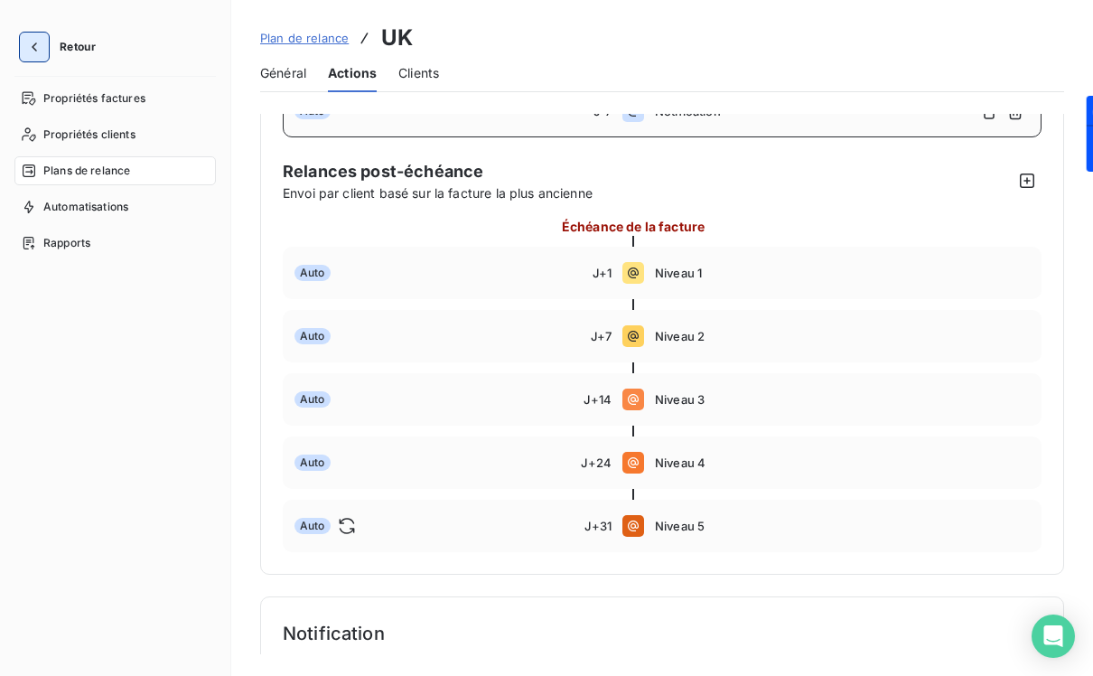
click at [42, 48] on icon "button" at bounding box center [34, 47] width 18 height 18
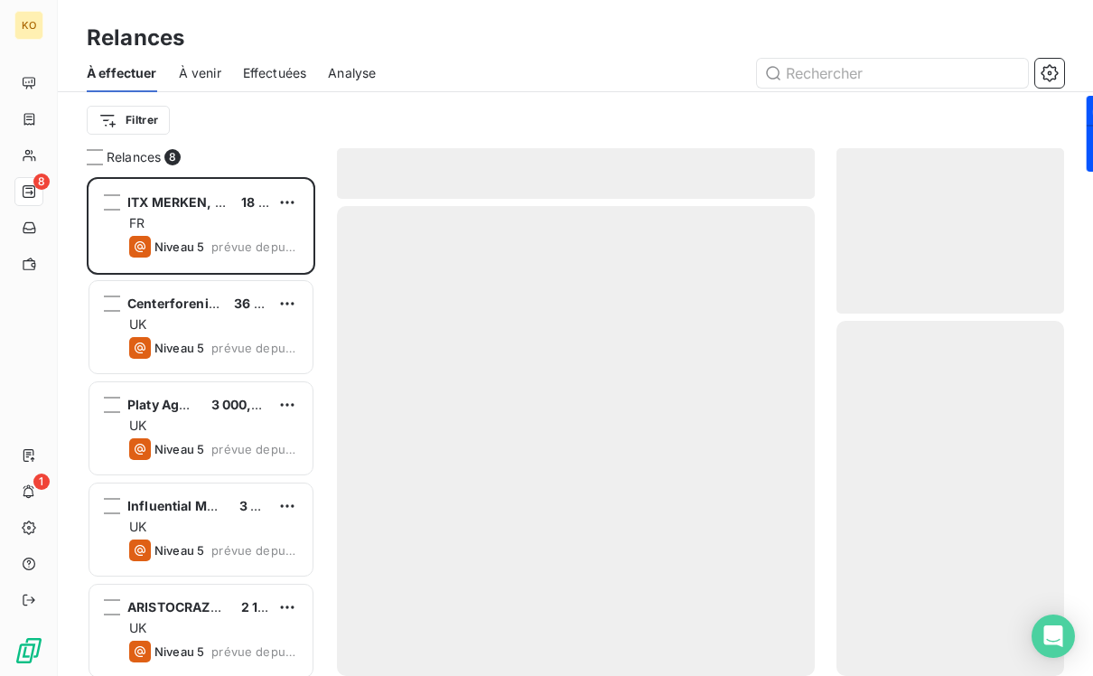
scroll to position [499, 228]
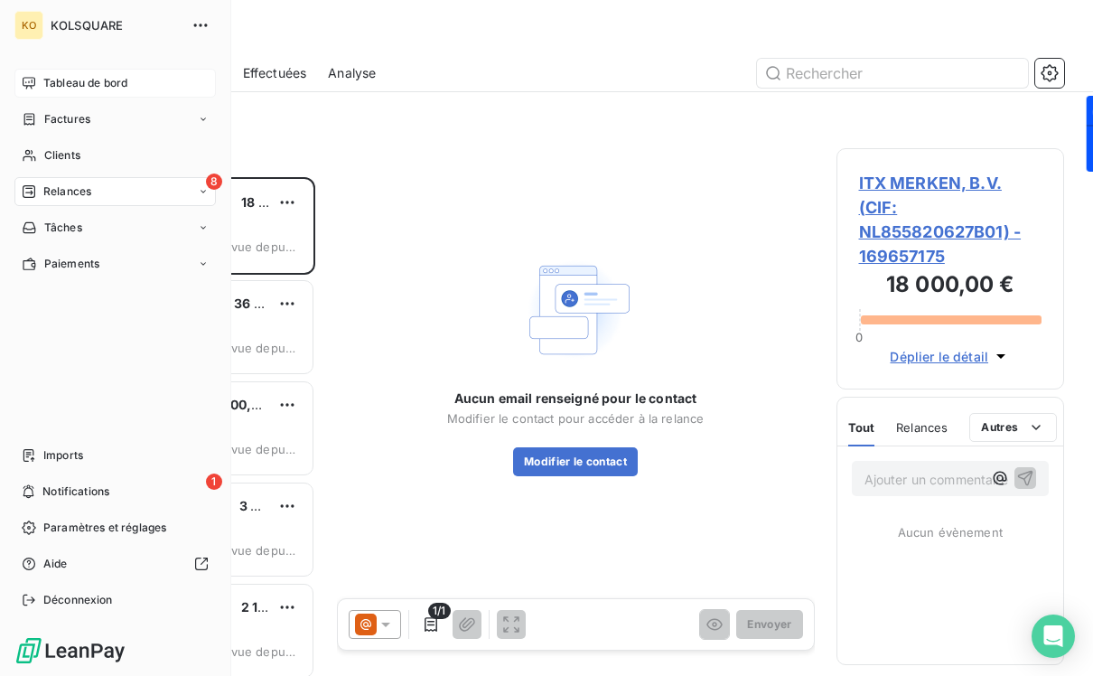
click at [30, 81] on icon at bounding box center [29, 83] width 14 height 14
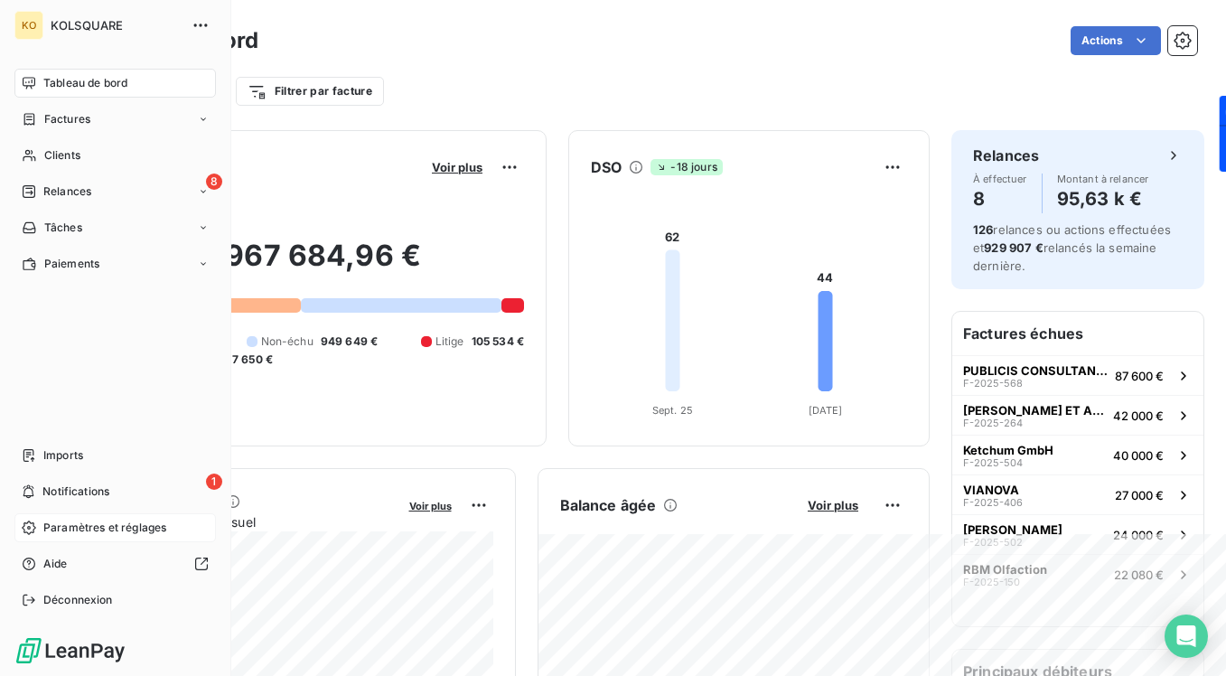
click at [72, 517] on div "Paramètres et réglages" at bounding box center [115, 527] width 202 height 29
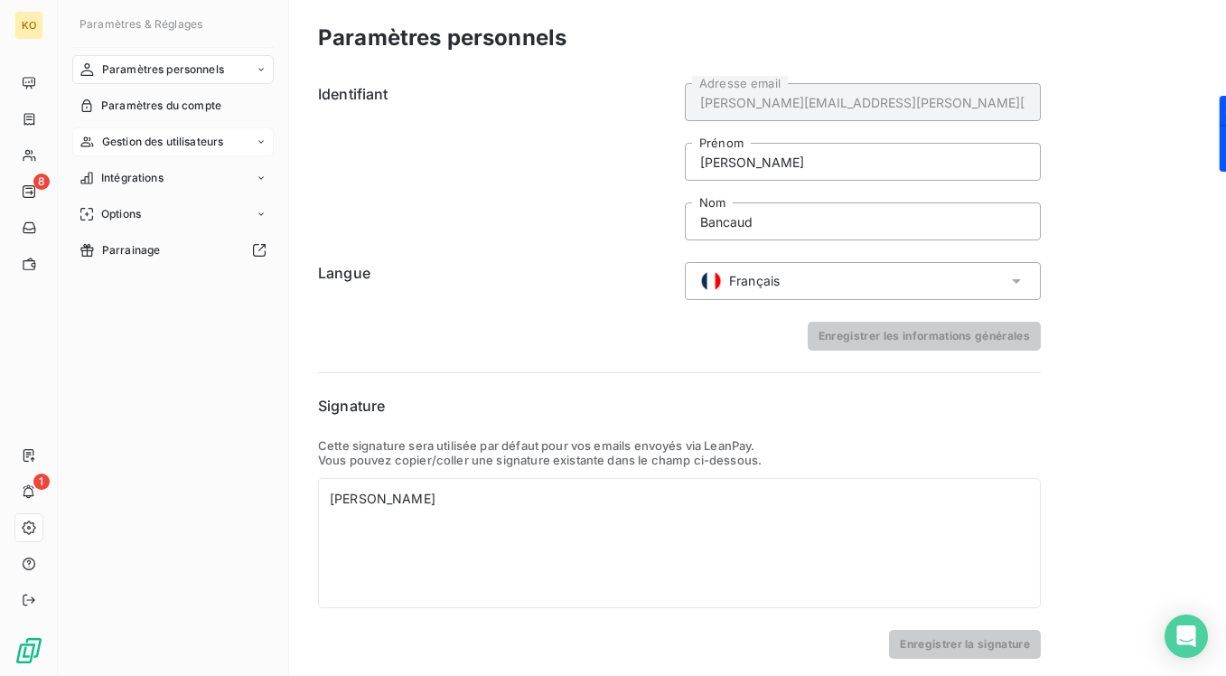
click at [193, 141] on span "Gestion des utilisateurs" at bounding box center [163, 142] width 122 height 16
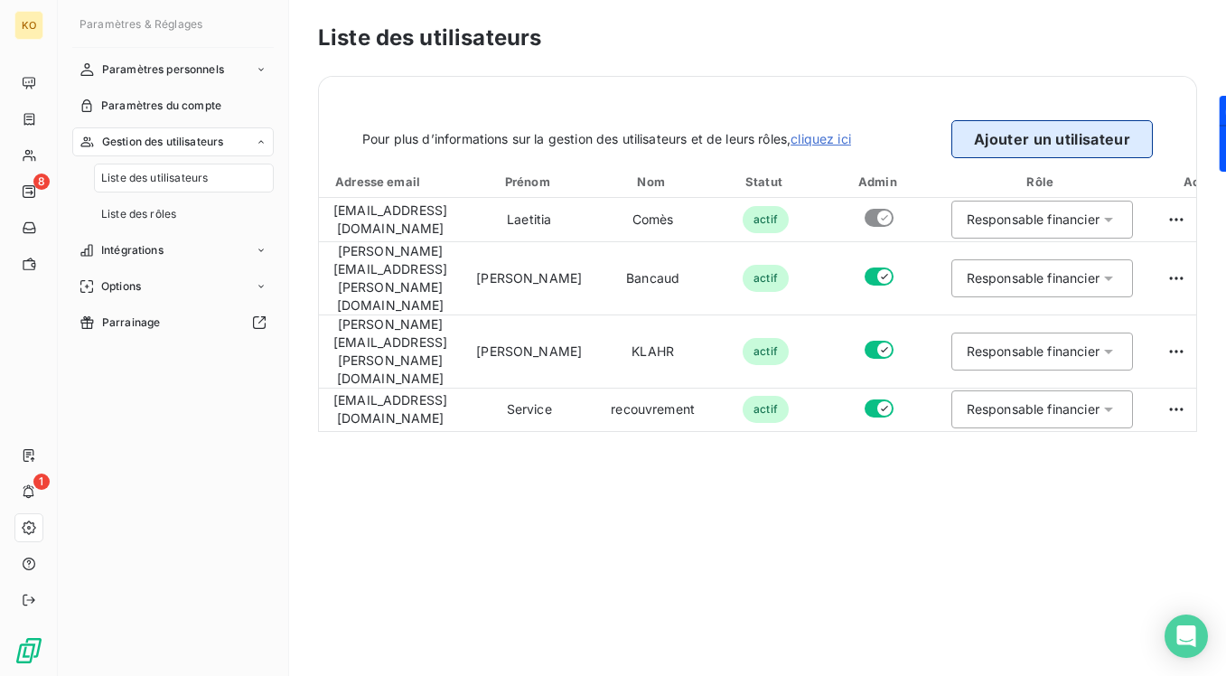
click at [1013, 134] on button "Ajouter un utilisateur" at bounding box center [1053, 139] width 202 height 38
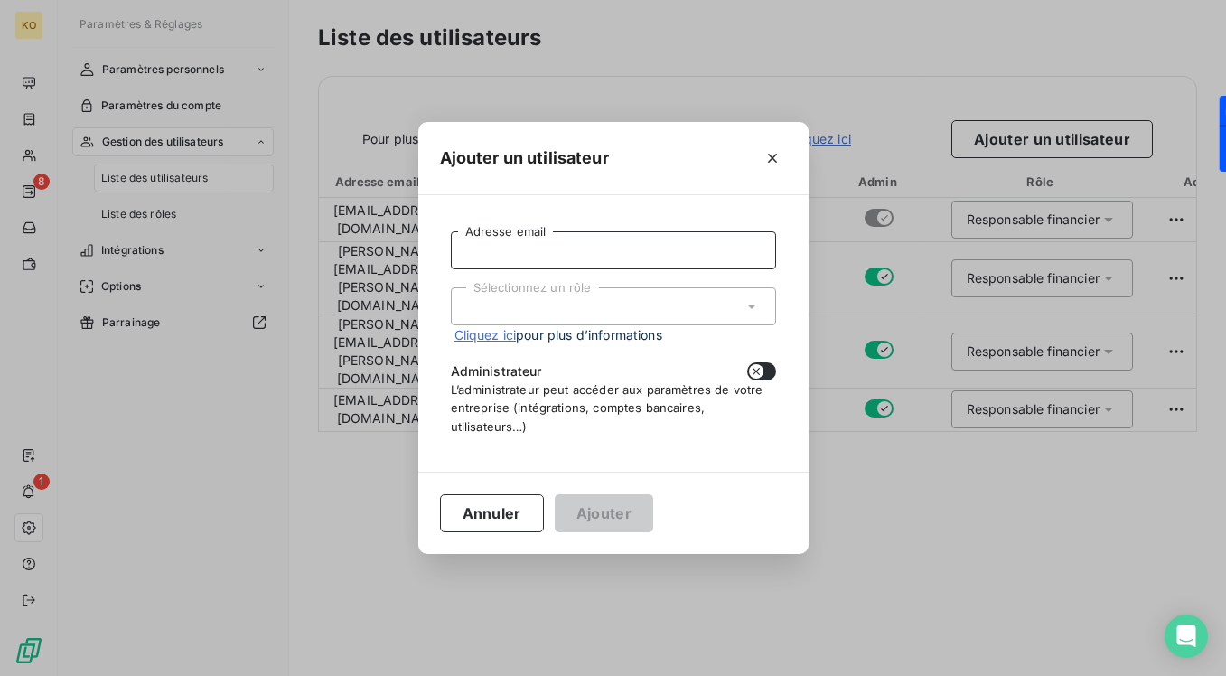
click at [610, 232] on input "Adresse email" at bounding box center [613, 250] width 325 height 38
type input "[EMAIL_ADDRESS][PERSON_NAME][DOMAIN_NAME]"
click at [596, 310] on div "Sélectionnez un rôle" at bounding box center [613, 306] width 325 height 38
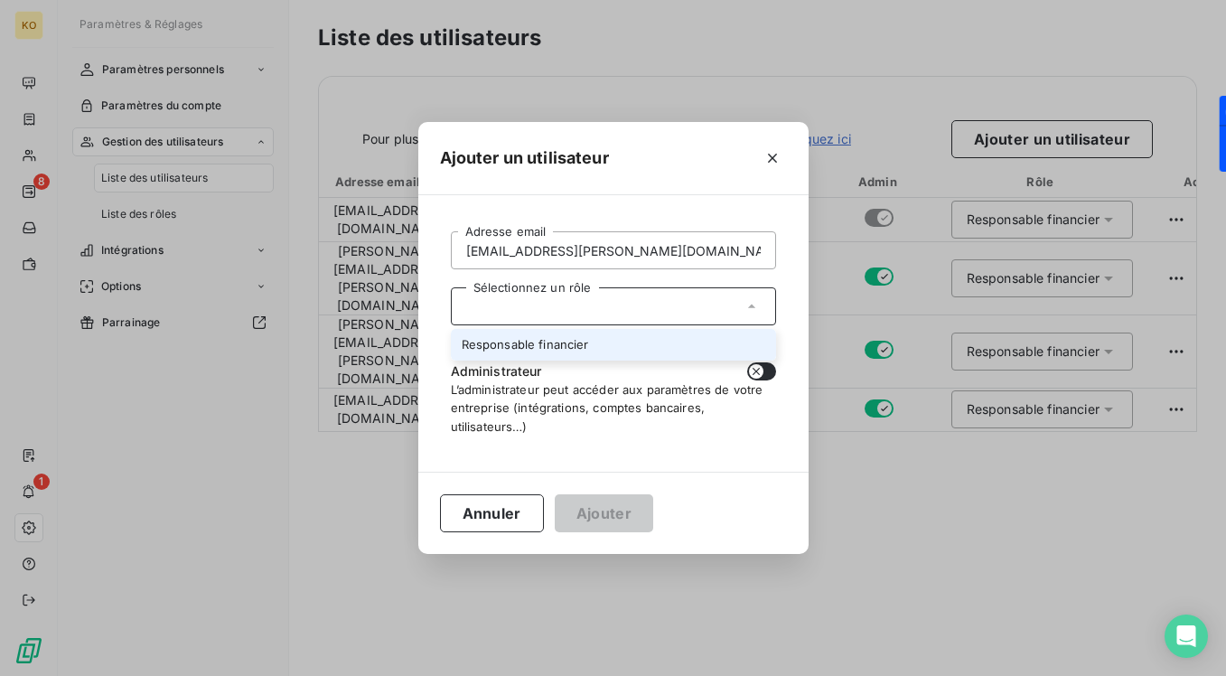
click at [570, 352] on li "Responsable financier" at bounding box center [613, 345] width 325 height 32
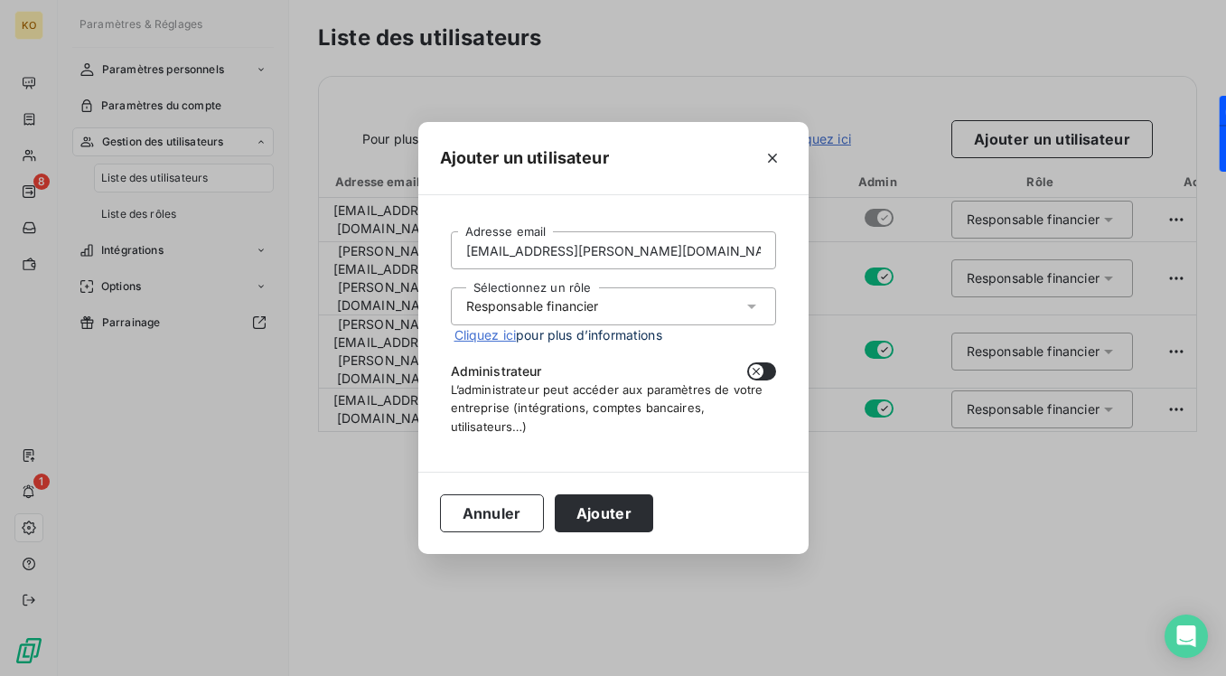
click at [764, 370] on button "button" at bounding box center [761, 371] width 29 height 18
checkbox input "true"
click at [619, 502] on button "Ajouter" at bounding box center [604, 513] width 98 height 38
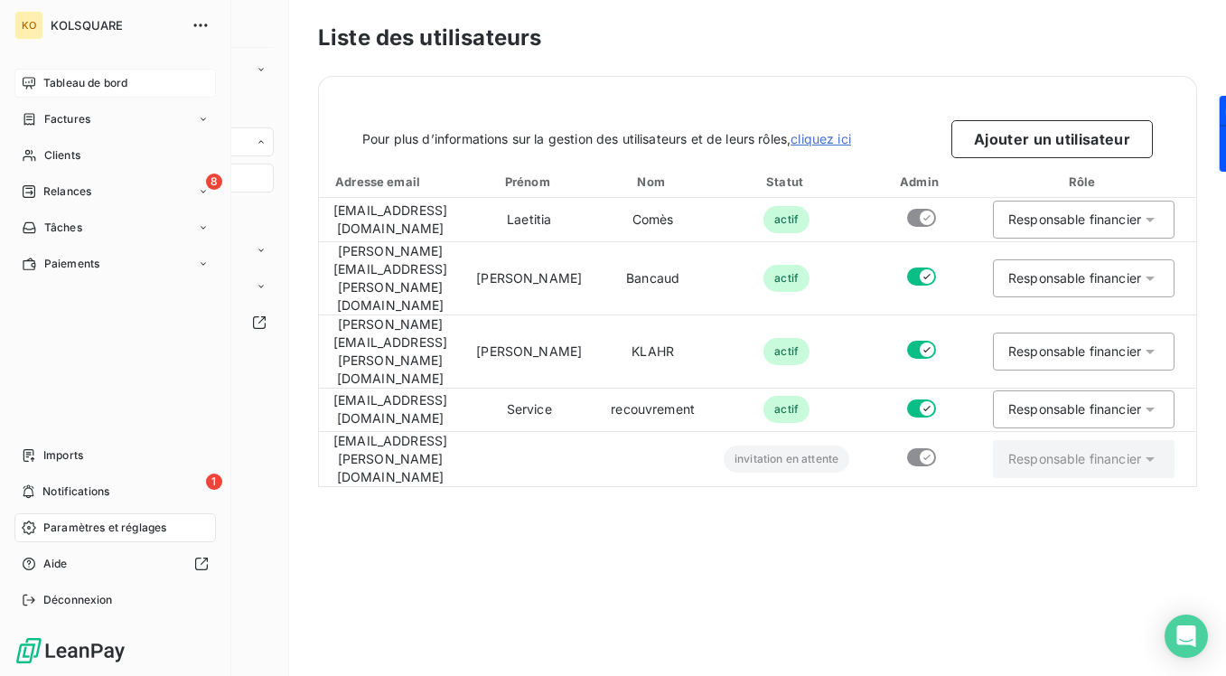
click at [62, 78] on span "Tableau de bord" at bounding box center [85, 83] width 84 height 16
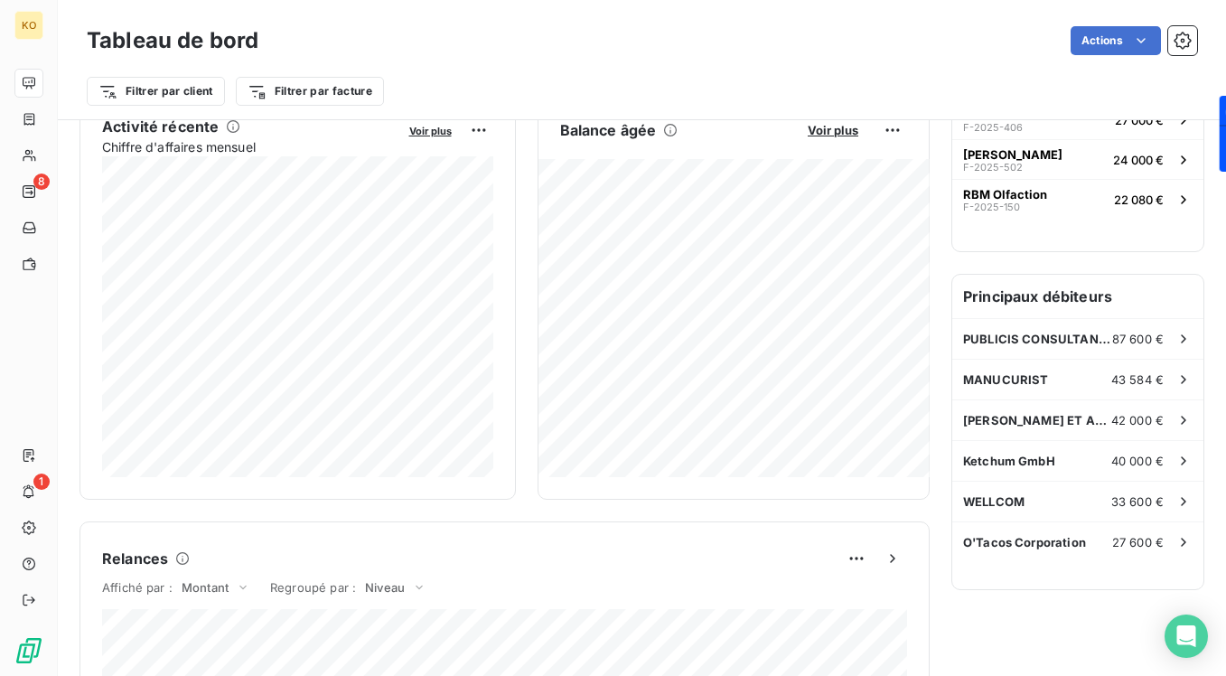
scroll to position [380, 0]
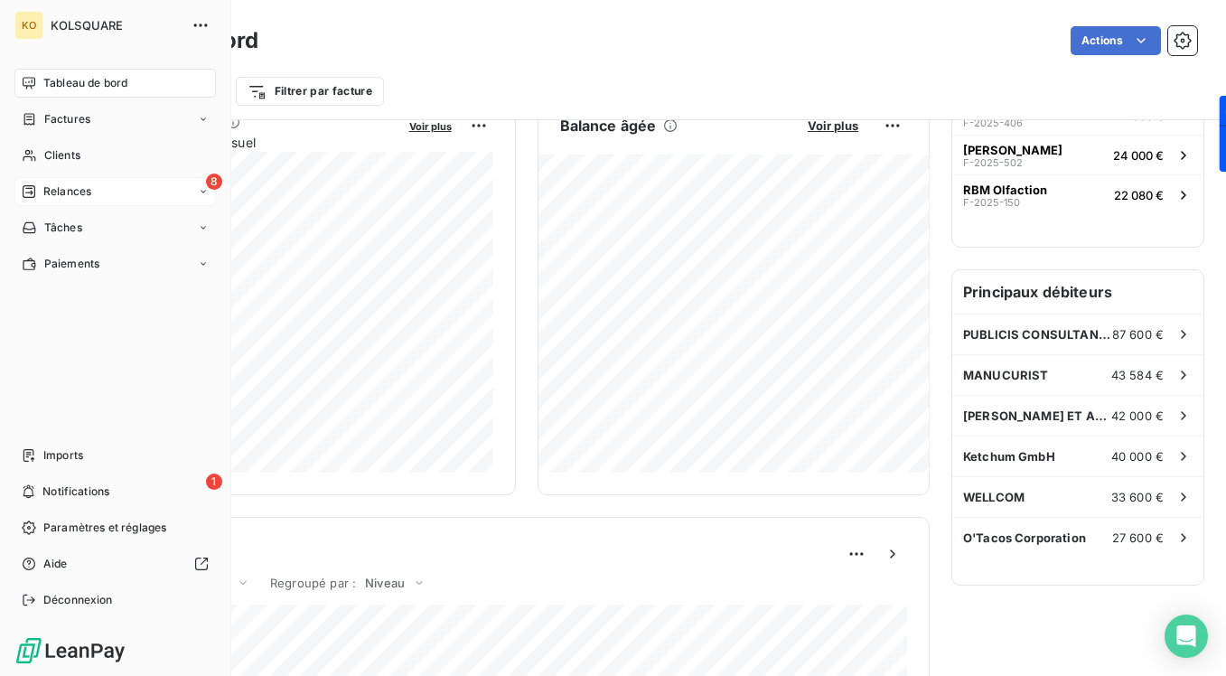
click at [98, 190] on div "8 Relances" at bounding box center [115, 191] width 202 height 29
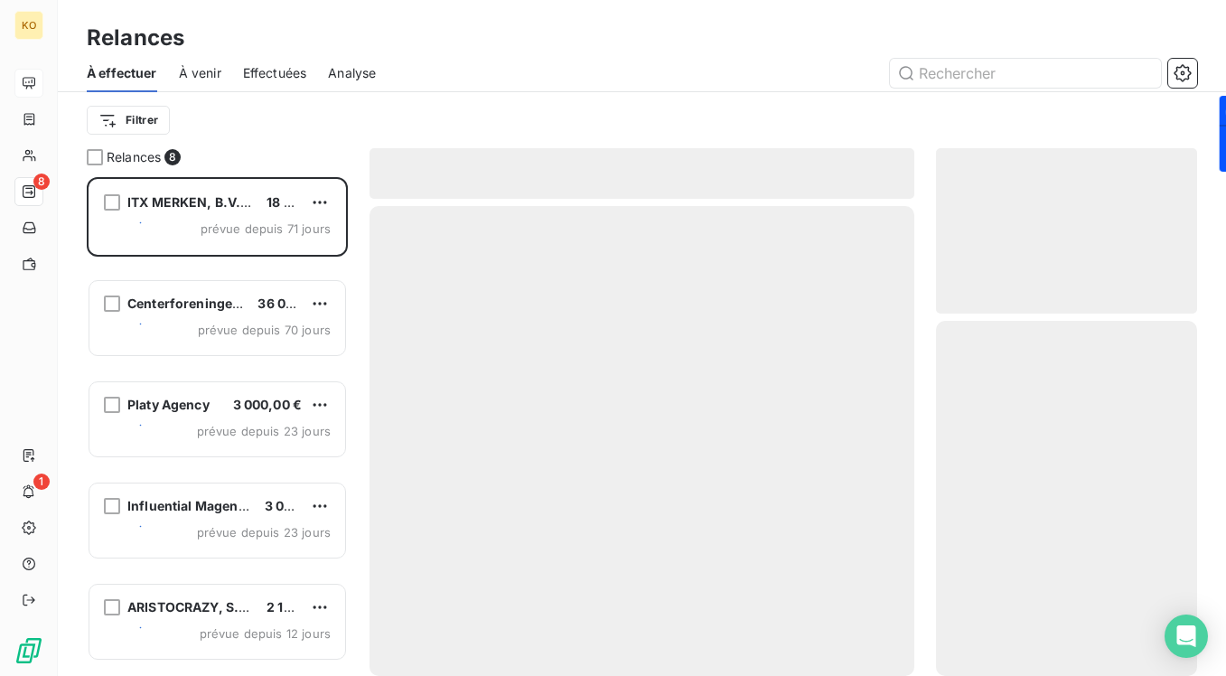
scroll to position [499, 261]
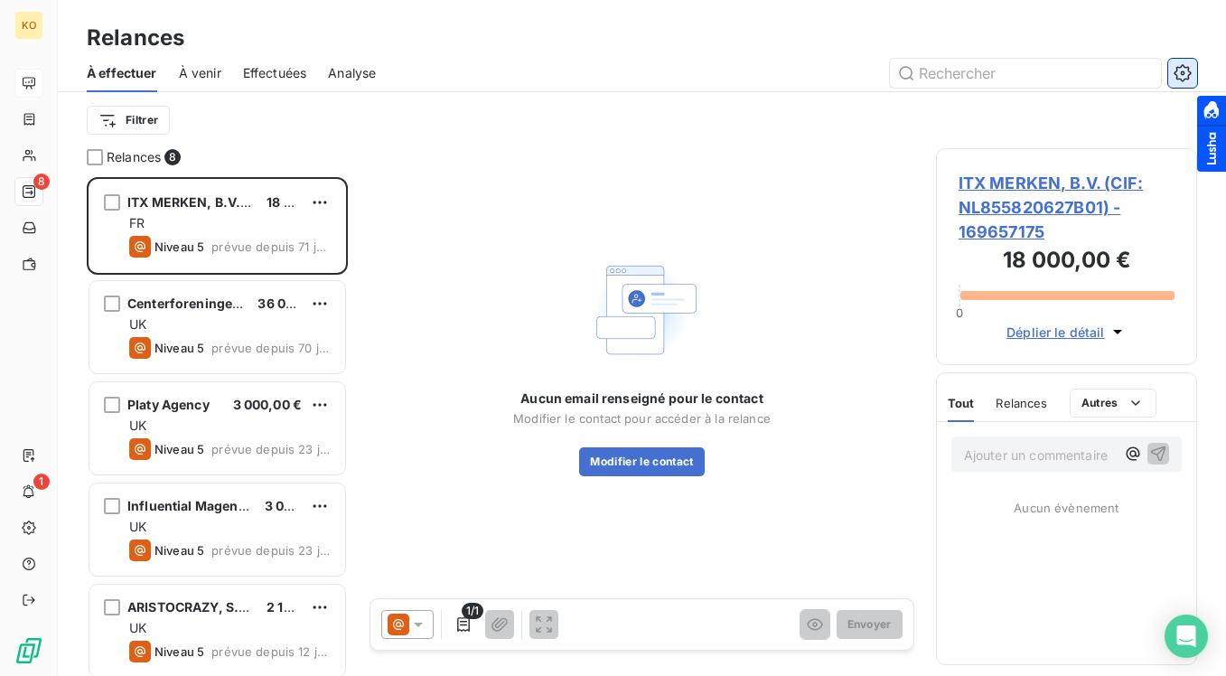
click at [1093, 77] on icon "button" at bounding box center [1183, 73] width 18 height 18
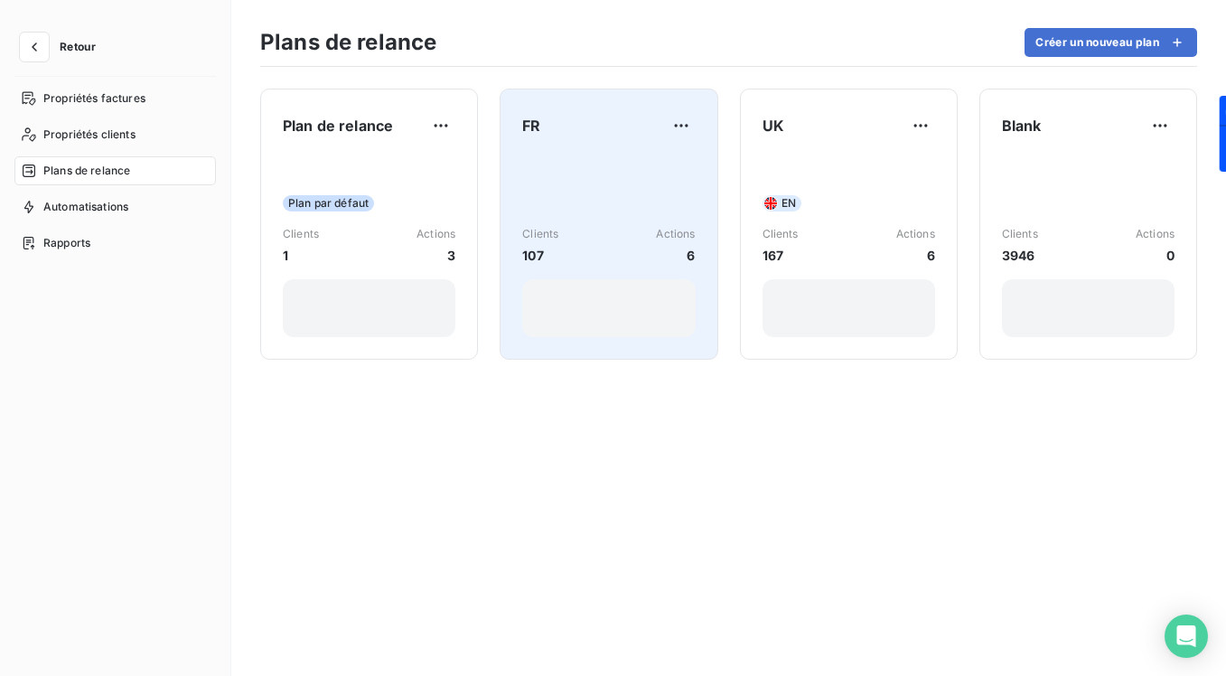
click at [613, 162] on div "Clients 107 Actions 6" at bounding box center [608, 246] width 173 height 183
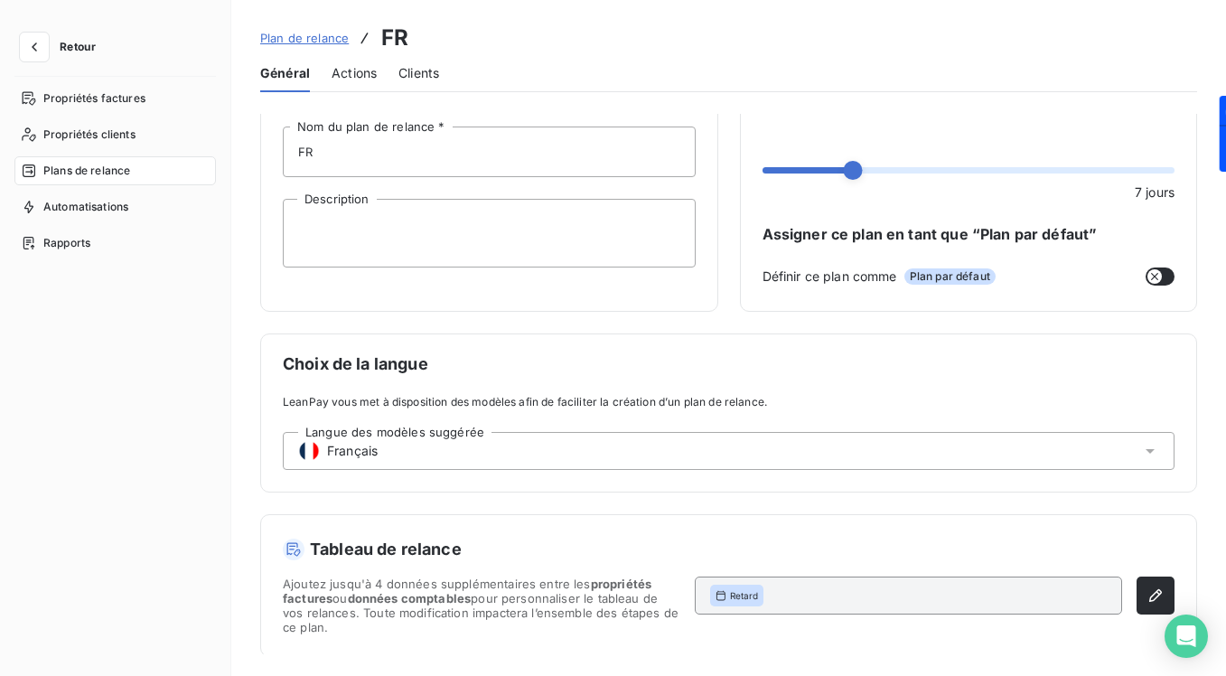
click at [360, 75] on span "Actions" at bounding box center [354, 73] width 45 height 18
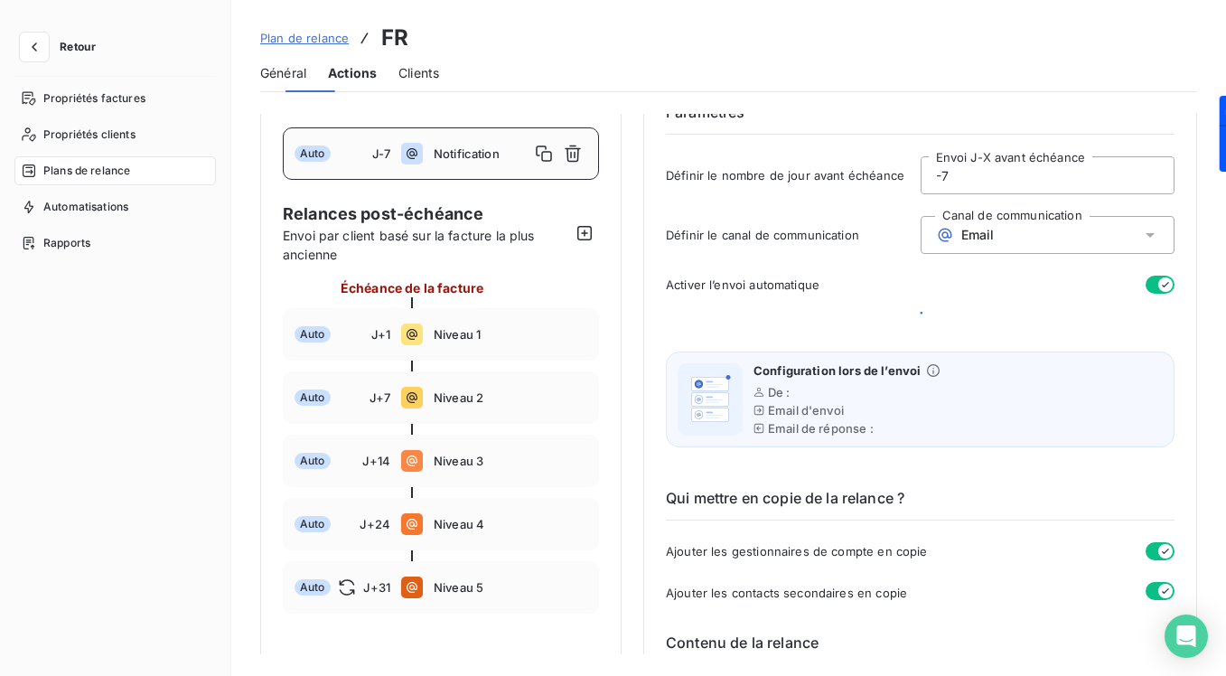
scroll to position [68, 0]
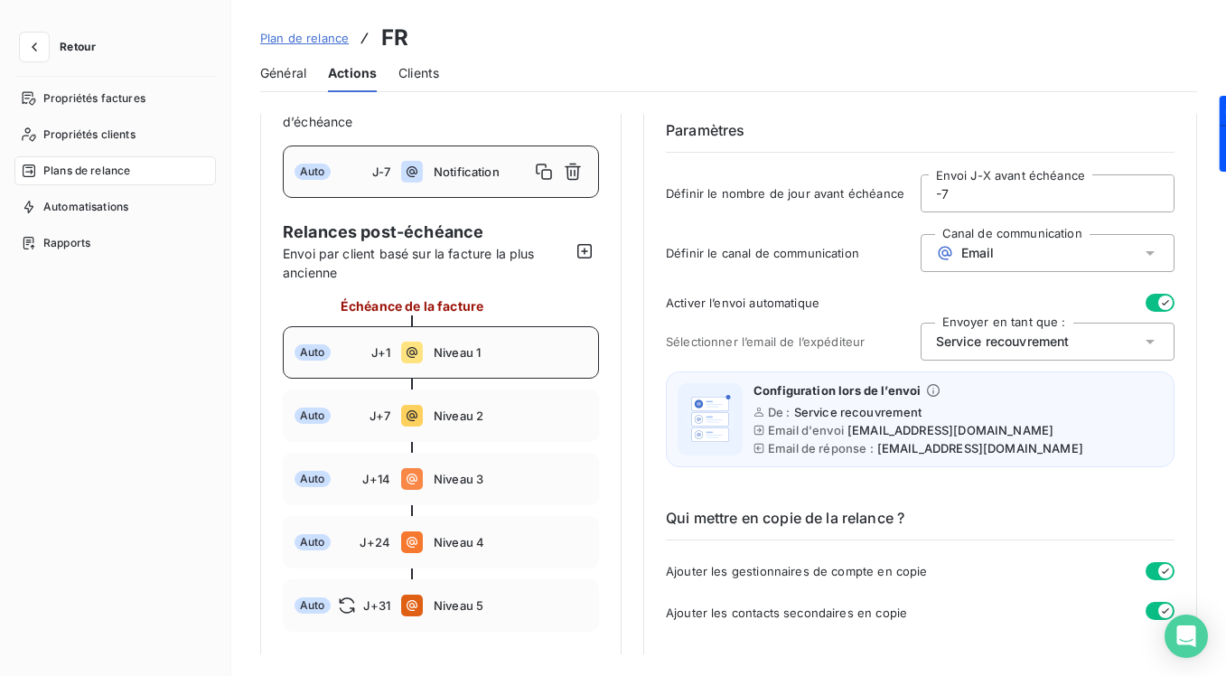
click at [487, 366] on div "Auto J+1 Niveau 1" at bounding box center [441, 352] width 316 height 52
click at [482, 172] on span "Notification" at bounding box center [511, 171] width 154 height 14
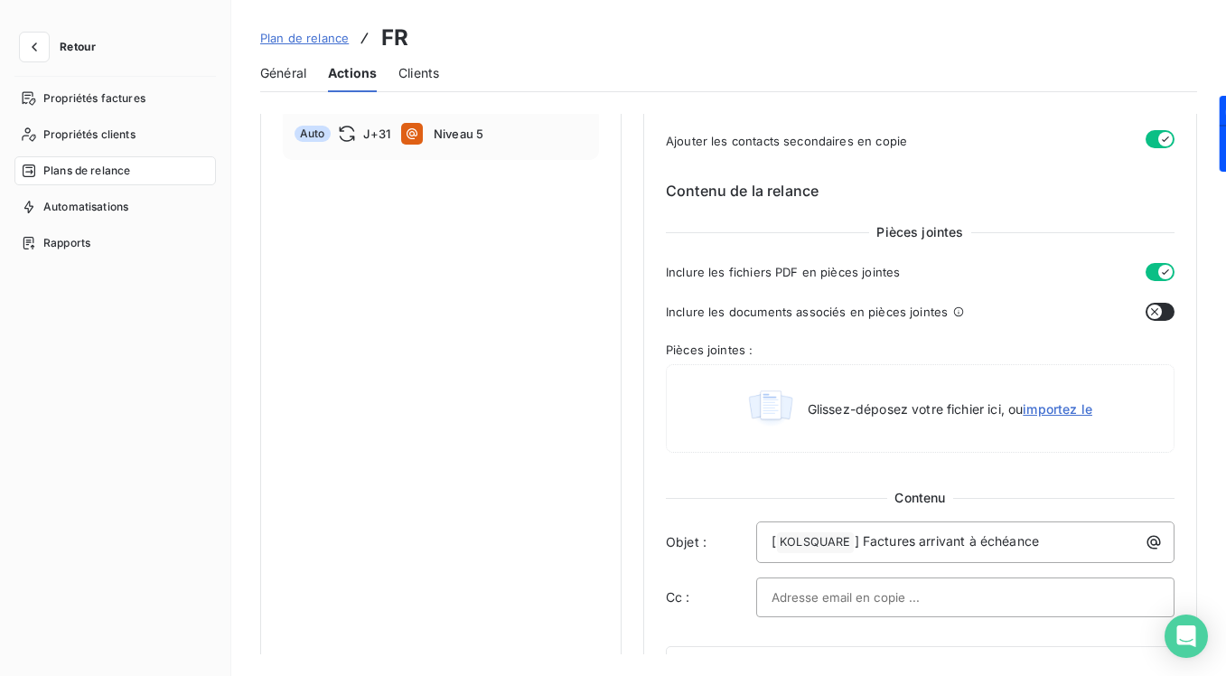
scroll to position [562, 0]
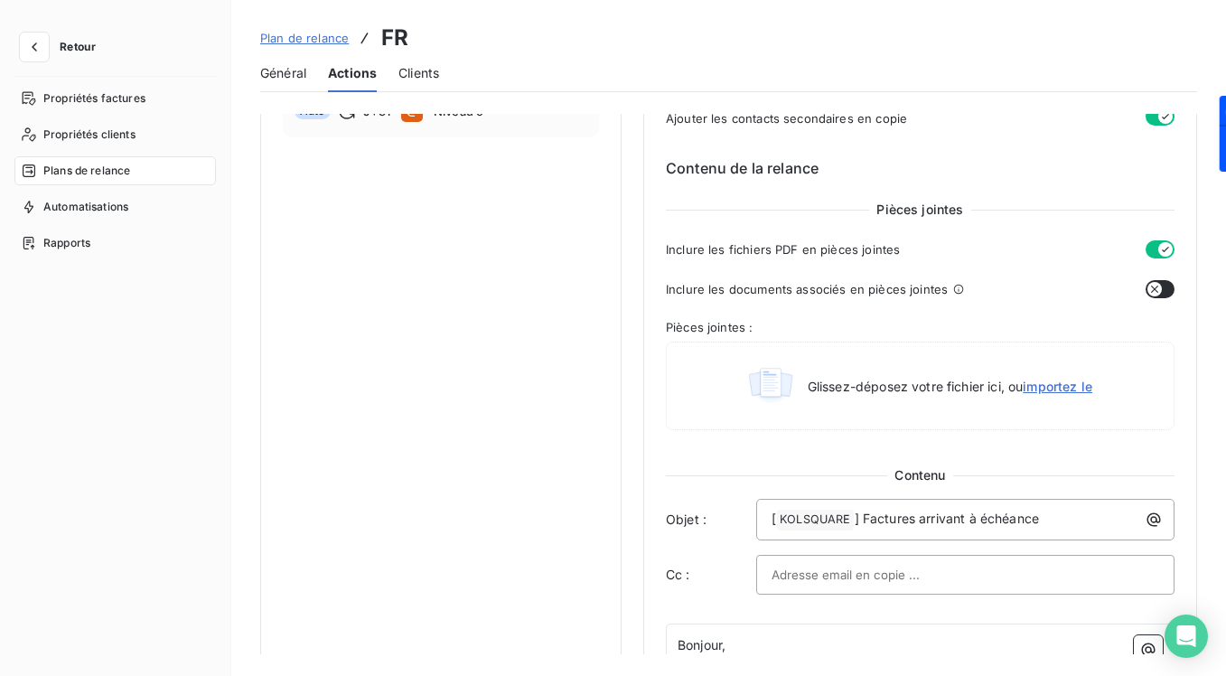
click at [1093, 289] on button "button" at bounding box center [1160, 289] width 29 height 18
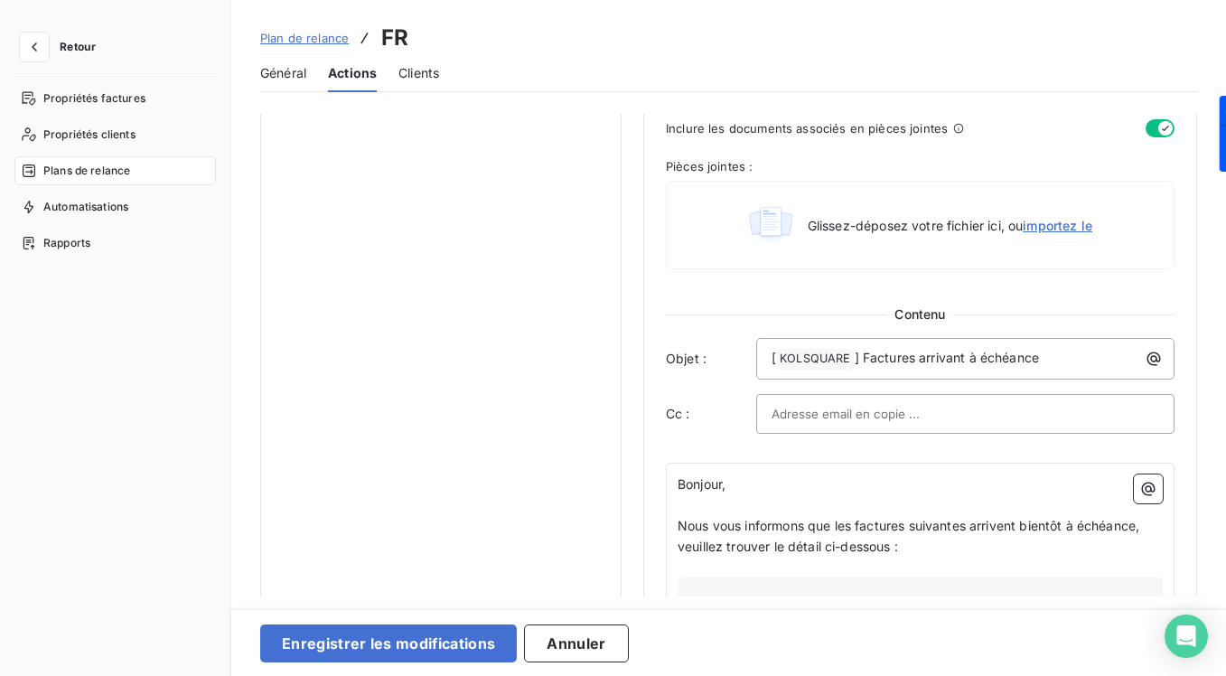
scroll to position [517, 0]
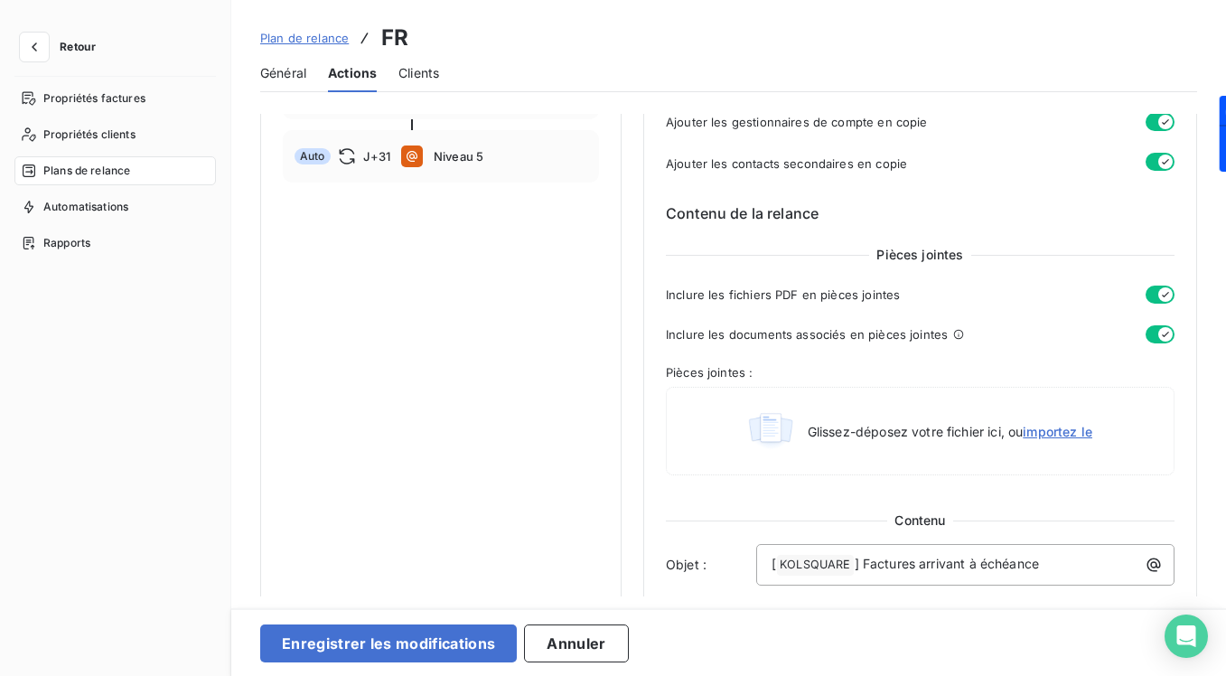
click at [1093, 333] on button "button" at bounding box center [1160, 334] width 29 height 18
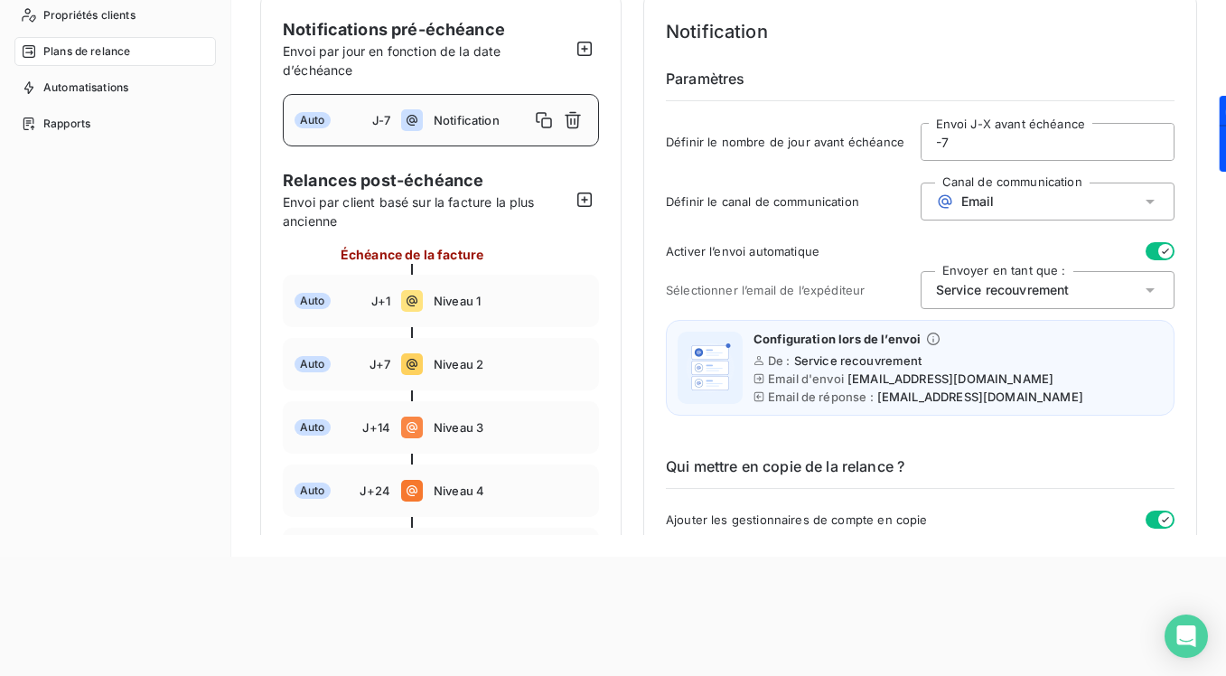
scroll to position [0, 0]
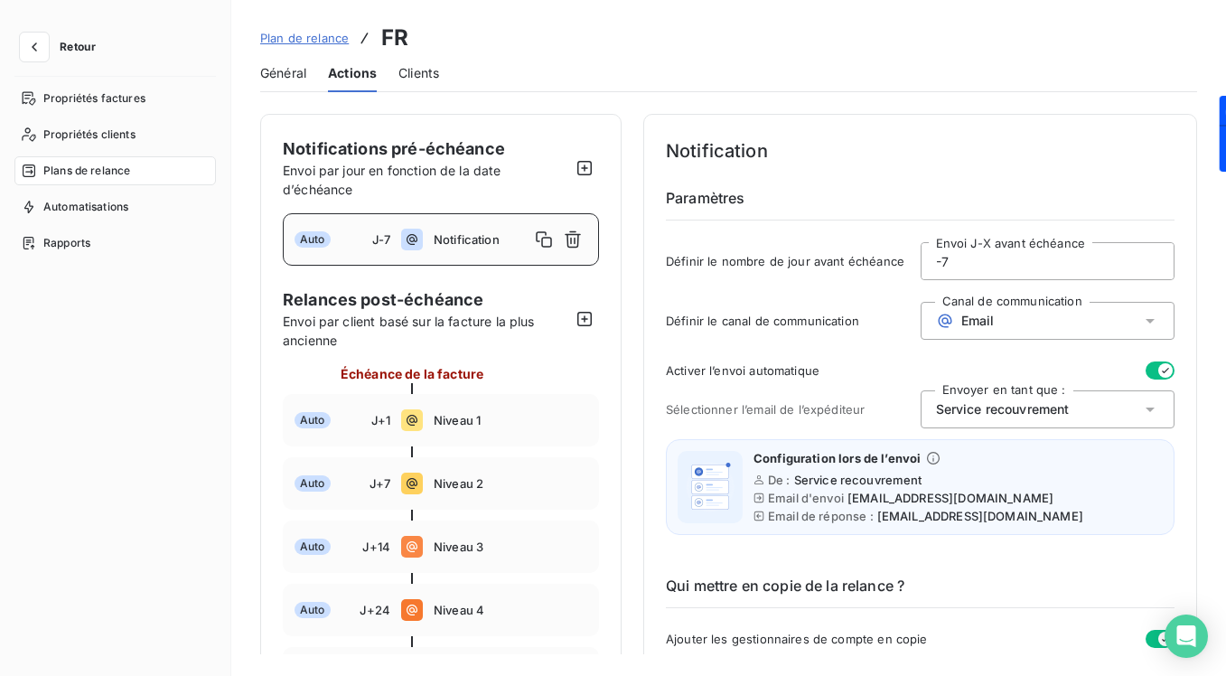
click at [455, 239] on span "Notification" at bounding box center [482, 239] width 96 height 14
click at [429, 186] on div "Envoi par jour en fonction de la date d’échéance" at bounding box center [426, 180] width 287 height 38
click at [478, 417] on span "Niveau 1" at bounding box center [511, 420] width 154 height 14
type input "1"
